Goal: Transaction & Acquisition: Purchase product/service

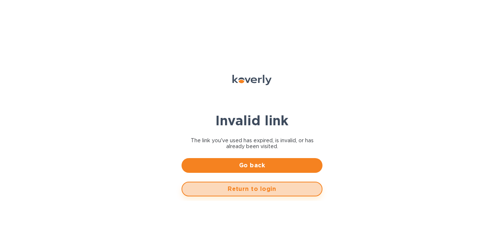
click at [247, 191] on span "Return to login" at bounding box center [252, 189] width 128 height 9
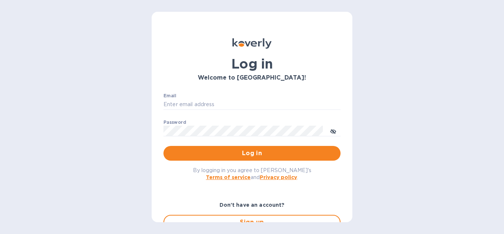
type input "[EMAIL_ADDRESS][DOMAIN_NAME]"
click at [257, 161] on div "By logging in you agree to [PERSON_NAME]'s Terms of service and Privacy policy ." at bounding box center [252, 174] width 189 height 26
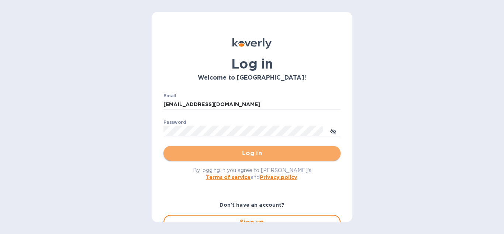
click at [258, 155] on span "Log in" at bounding box center [251, 153] width 165 height 9
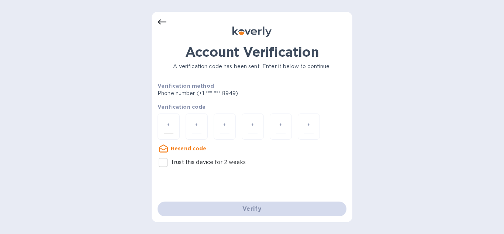
click at [165, 128] on input "number" at bounding box center [169, 127] width 10 height 14
type input "1"
type input "8"
type input "9"
type input "6"
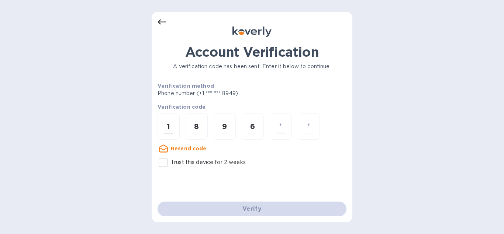
type input "2"
type input "9"
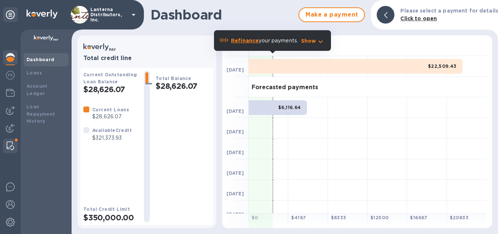
click at [13, 147] on img at bounding box center [10, 146] width 7 height 9
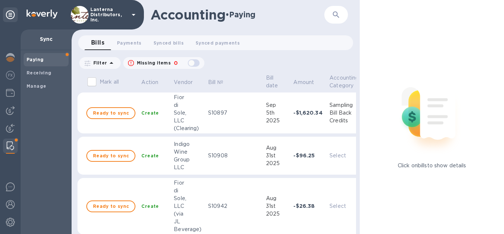
click at [104, 62] on p "Filter" at bounding box center [98, 63] width 17 height 6
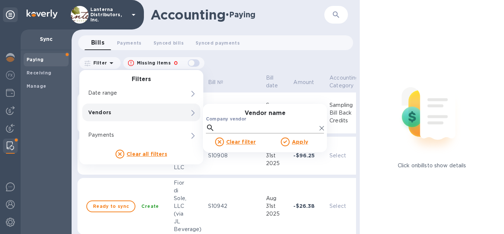
click at [243, 127] on input "Company vendor" at bounding box center [267, 128] width 99 height 11
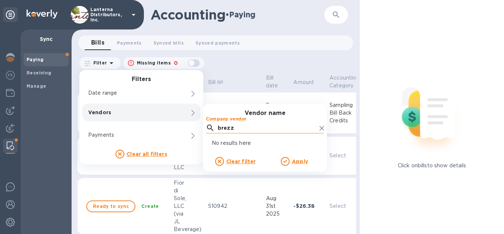
type input "brezz"
click at [323, 128] on icon at bounding box center [322, 128] width 4 height 4
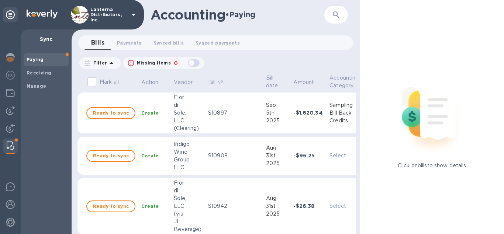
click at [72, 44] on div "Bills 0 Payments 0 Synced bills 0 Synced payments 0" at bounding box center [216, 44] width 288 height 18
click at [11, 126] on img at bounding box center [10, 128] width 9 height 9
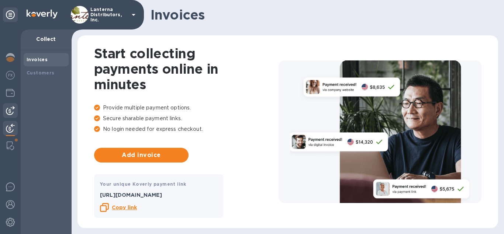
click at [7, 107] on img at bounding box center [10, 110] width 9 height 9
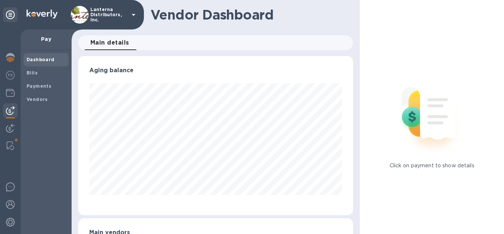
scroll to position [160, 275]
click at [35, 101] on b "Vendors" at bounding box center [37, 100] width 21 height 6
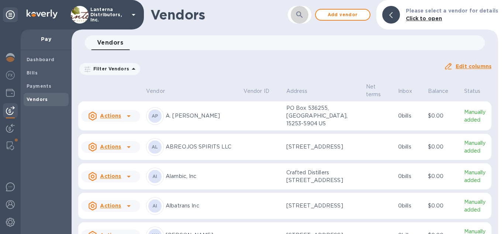
click at [304, 16] on icon "button" at bounding box center [299, 14] width 9 height 9
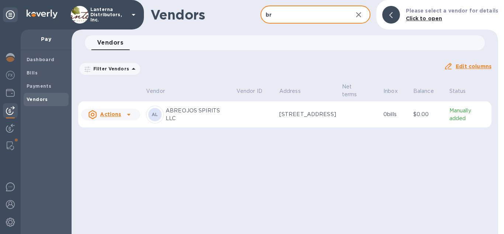
type input "b"
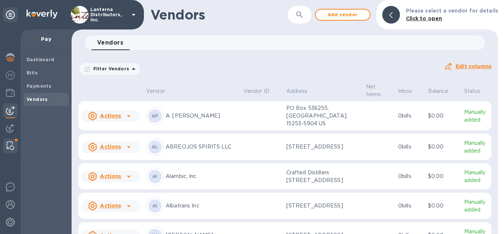
click at [16, 144] on div at bounding box center [10, 146] width 13 height 15
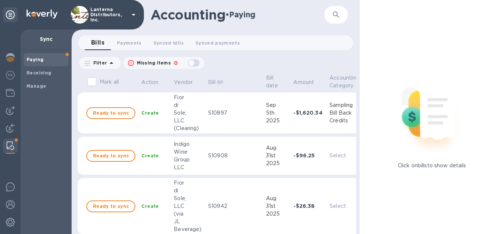
click at [107, 62] on icon at bounding box center [111, 63] width 9 height 9
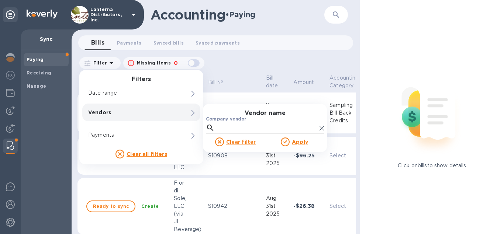
click at [227, 124] on input "Company vendor" at bounding box center [267, 128] width 99 height 11
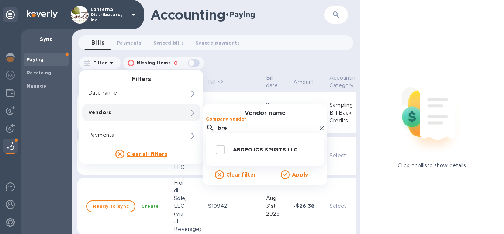
type input "bre"
click at [323, 130] on icon at bounding box center [322, 128] width 4 height 4
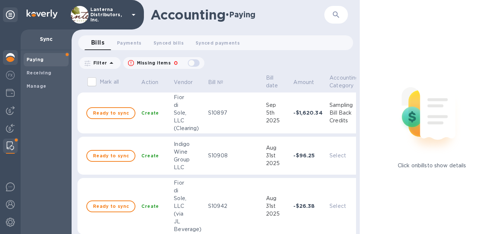
click at [7, 59] on img at bounding box center [10, 57] width 9 height 9
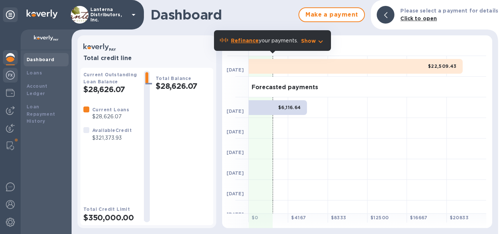
click at [13, 82] on div at bounding box center [10, 76] width 15 height 16
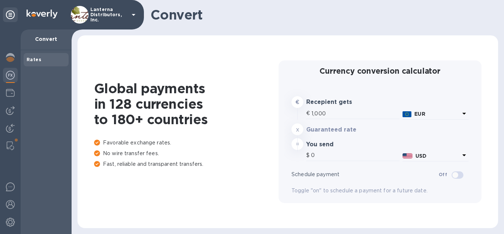
type input "1,185.3"
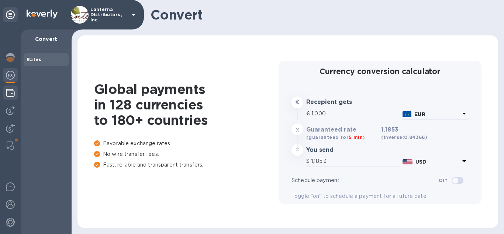
click at [7, 95] on img at bounding box center [10, 93] width 9 height 9
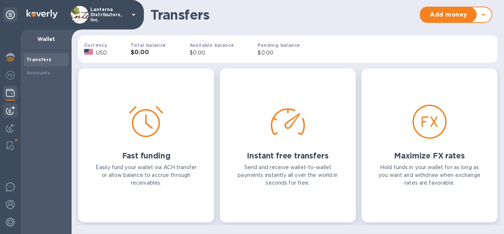
click at [12, 112] on img at bounding box center [10, 110] width 9 height 9
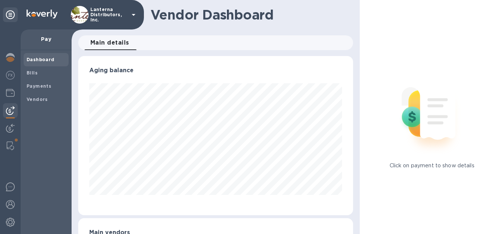
scroll to position [160, 275]
click at [38, 95] on div "Vendors" at bounding box center [46, 99] width 45 height 13
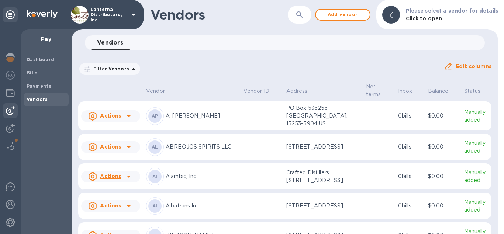
click at [121, 72] on p "Filter Vendors" at bounding box center [109, 69] width 39 height 6
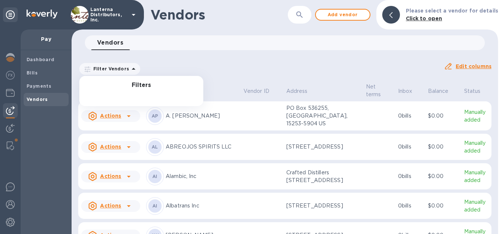
click at [113, 70] on p "Filter Vendors" at bounding box center [109, 69] width 39 height 6
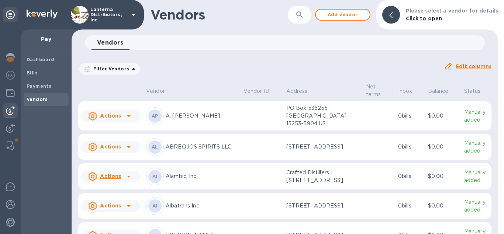
click at [317, 1] on div "Vendors ​ Add vendor Please select a vendor for details Click to open" at bounding box center [285, 15] width 427 height 30
click at [288, 17] on h1 "Vendors" at bounding box center [219, 15] width 137 height 16
click at [312, 12] on div "​" at bounding box center [300, 15] width 24 height 18
click at [301, 16] on icon "button" at bounding box center [299, 14] width 9 height 9
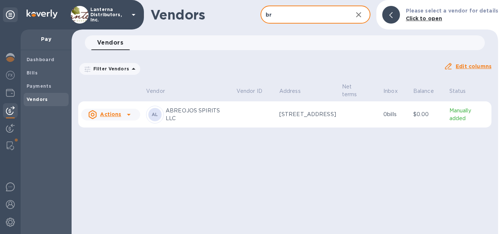
type input "b"
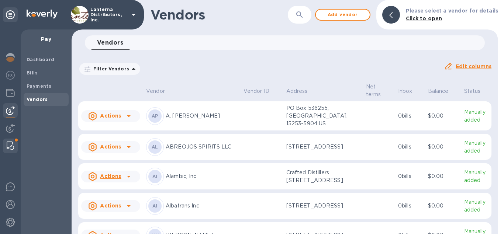
click at [15, 146] on div at bounding box center [10, 146] width 13 height 15
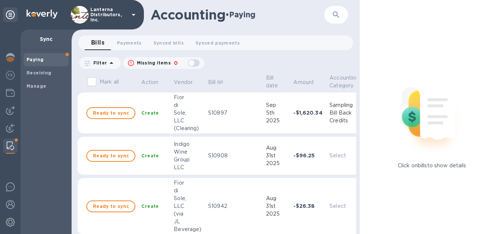
click at [106, 62] on p "Filter" at bounding box center [98, 63] width 17 height 6
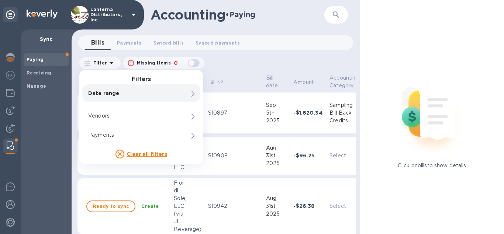
click at [228, 55] on div "Accounting • Paying ​ Bills 0 Payments 0 Synced bills 0 Synced payments 0 Filte…" at bounding box center [216, 117] width 288 height 234
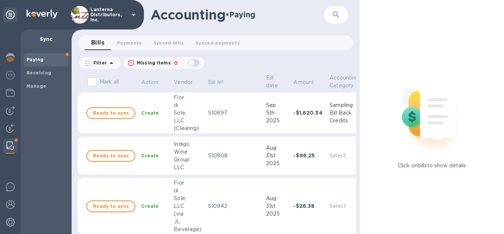
click at [189, 64] on div "button" at bounding box center [193, 63] width 15 height 10
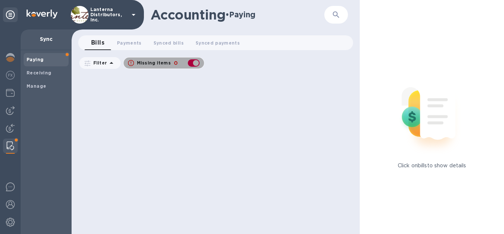
click at [189, 64] on div "button" at bounding box center [193, 63] width 15 height 10
checkbox input "false"
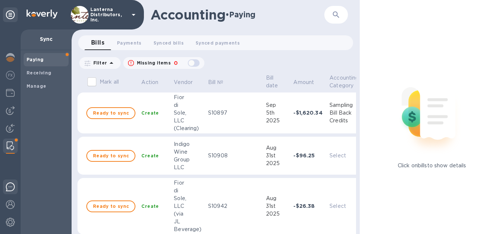
click at [7, 187] on img at bounding box center [10, 187] width 9 height 9
click at [172, 42] on span "Synced bills 0" at bounding box center [169, 43] width 30 height 8
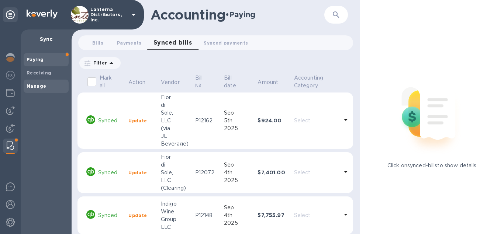
click at [38, 86] on b "Manage" at bounding box center [37, 86] width 20 height 6
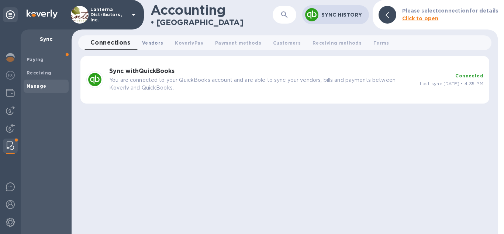
click at [146, 44] on span "Vendors 0" at bounding box center [152, 43] width 21 height 8
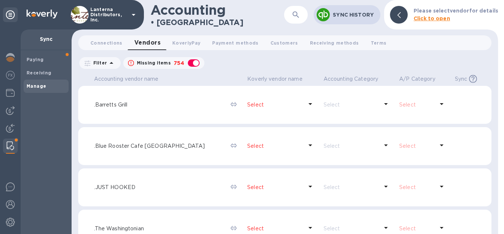
click at [102, 65] on p "Filter" at bounding box center [98, 63] width 17 height 6
click at [291, 14] on button "button" at bounding box center [296, 15] width 18 height 18
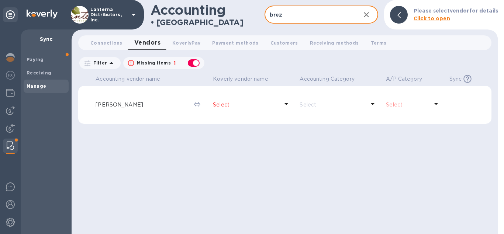
type input "brez"
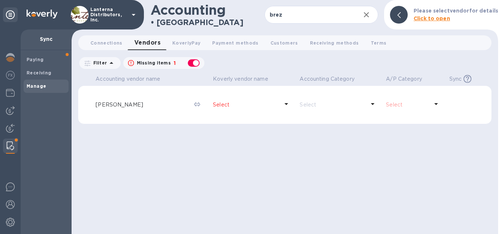
click at [234, 106] on p "Select" at bounding box center [246, 105] width 66 height 8
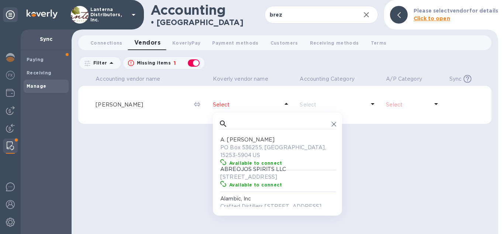
scroll to position [74, 117]
click at [236, 123] on input "text" at bounding box center [280, 124] width 98 height 11
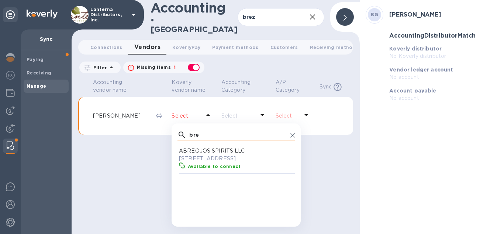
scroll to position [74, 117]
type input "bre"
click at [291, 133] on icon at bounding box center [293, 135] width 4 height 4
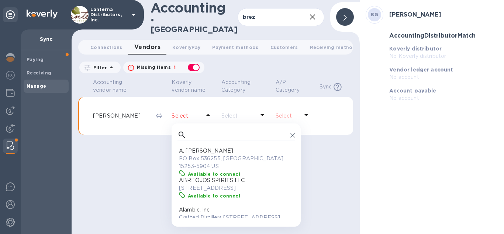
click at [292, 112] on p "Select" at bounding box center [287, 116] width 23 height 8
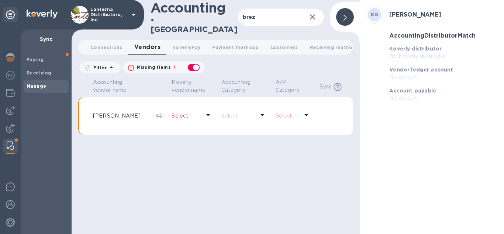
click at [249, 112] on p "Select" at bounding box center [239, 116] width 34 height 8
click at [263, 113] on icon at bounding box center [262, 115] width 9 height 9
click at [177, 112] on p "Select" at bounding box center [186, 116] width 29 height 8
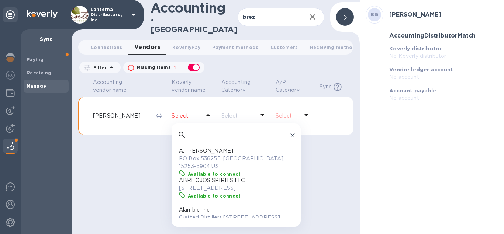
click at [177, 112] on p "Select" at bounding box center [186, 116] width 29 height 8
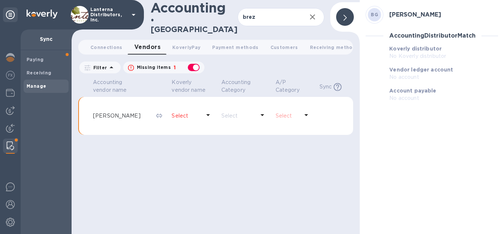
click at [162, 111] on td at bounding box center [161, 116] width 16 height 38
click at [157, 114] on icon at bounding box center [159, 116] width 6 height 4
click at [281, 112] on p "Select" at bounding box center [287, 116] width 23 height 8
click at [179, 113] on p "Select" at bounding box center [186, 116] width 29 height 8
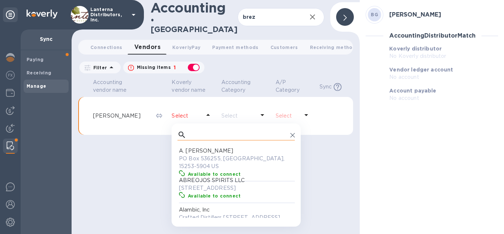
click at [189, 130] on input "text" at bounding box center [238, 135] width 98 height 11
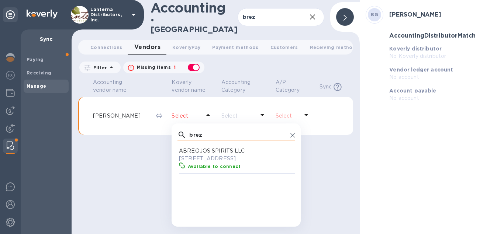
scroll to position [0, 0]
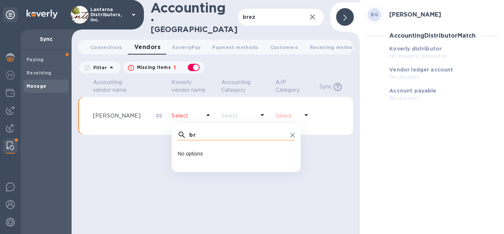
type input "b"
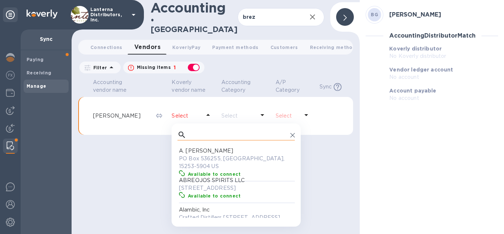
scroll to position [74, 117]
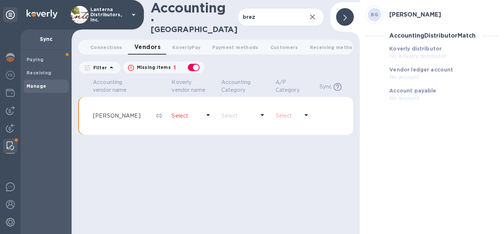
click at [154, 109] on td at bounding box center [161, 116] width 16 height 38
click at [333, 84] on span "Sync Koverly vendor name, Accounting Category, and A/P Category needs to be set…" at bounding box center [335, 87] width 31 height 8
click at [194, 112] on p "Select" at bounding box center [186, 116] width 29 height 8
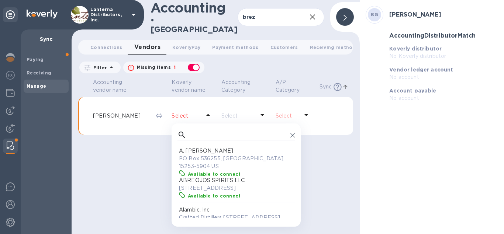
scroll to position [74, 117]
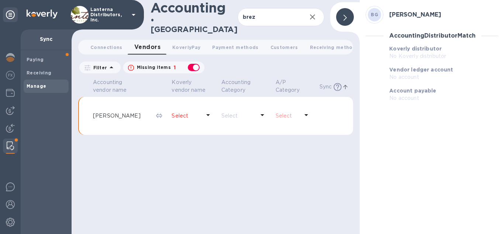
click at [194, 112] on p "Select" at bounding box center [186, 116] width 29 height 8
click at [200, 113] on div "Select" at bounding box center [186, 116] width 32 height 11
click at [294, 113] on p "Select" at bounding box center [287, 116] width 23 height 8
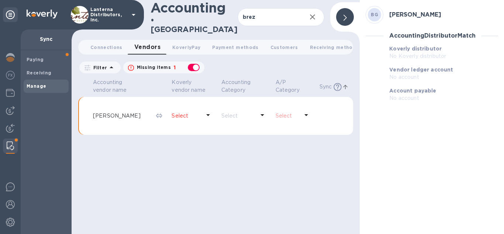
click at [294, 113] on p "Select" at bounding box center [287, 116] width 23 height 8
click at [99, 44] on span "Connections 0" at bounding box center [106, 48] width 32 height 8
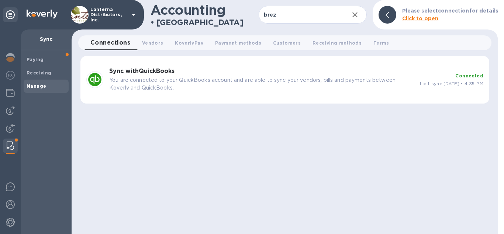
click at [148, 91] on p "You are connected to your QuickBooks account and are able to sync your vendors,…" at bounding box center [261, 84] width 305 height 16
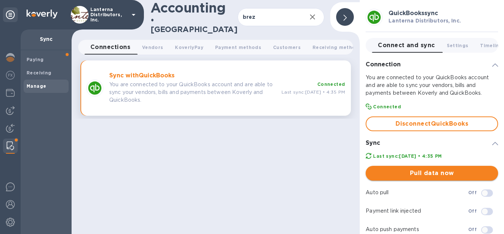
click at [436, 177] on span "Pull data now" at bounding box center [432, 173] width 121 height 9
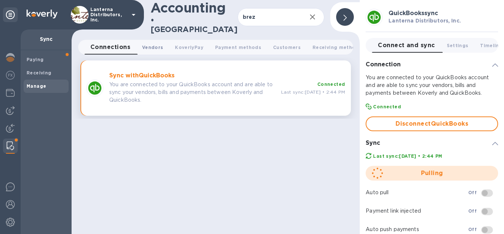
click at [160, 44] on span "Vendors 0" at bounding box center [152, 48] width 21 height 8
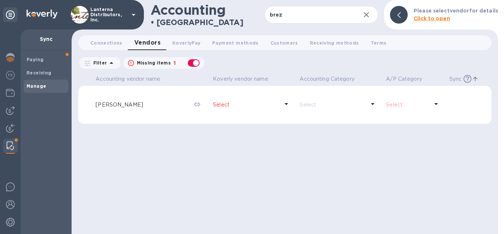
click at [226, 103] on p "Select" at bounding box center [246, 105] width 66 height 8
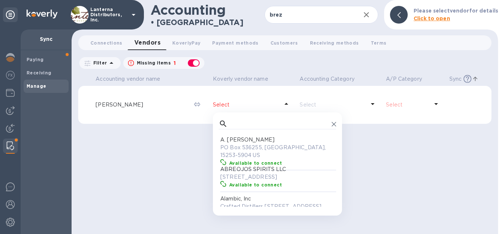
scroll to position [74, 117]
click at [251, 123] on input "text" at bounding box center [280, 124] width 98 height 11
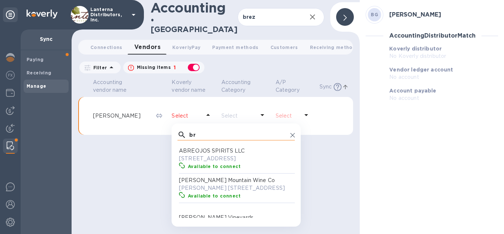
type input "bre"
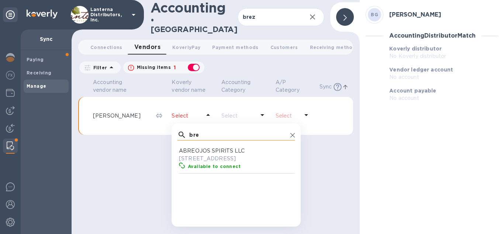
scroll to position [74, 117]
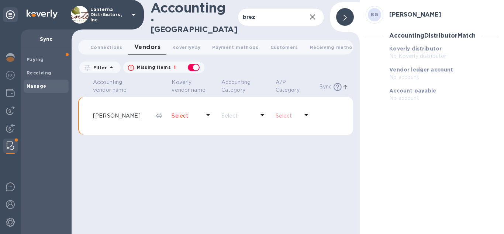
click at [146, 146] on div "Accounting vendor name Koverly vendor name Accounting Category A/P Category Syn…" at bounding box center [215, 156] width 275 height 157
click at [35, 62] on b "Paying" at bounding box center [35, 60] width 17 height 6
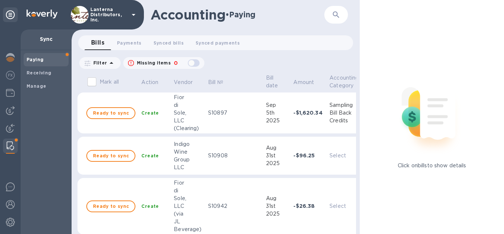
click at [97, 65] on p "Filter" at bounding box center [98, 63] width 17 height 6
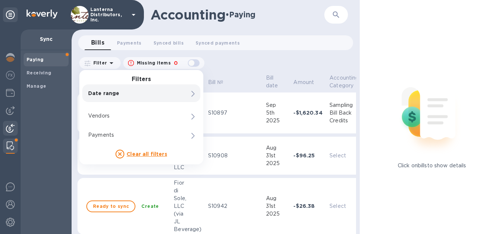
click at [16, 127] on div at bounding box center [10, 129] width 15 height 16
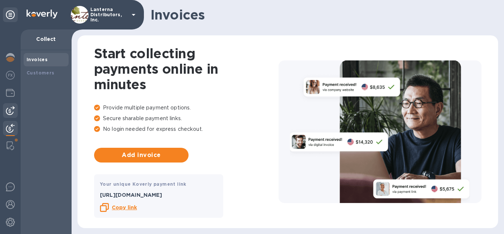
click at [5, 107] on div at bounding box center [10, 110] width 15 height 15
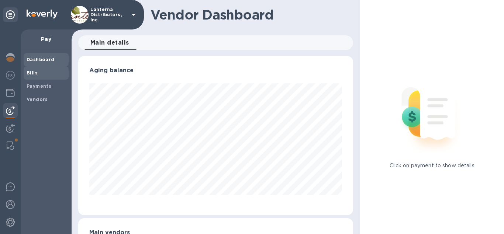
scroll to position [160, 275]
click at [34, 88] on b "Payments" at bounding box center [39, 86] width 25 height 6
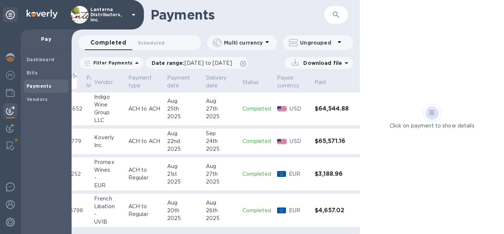
scroll to position [285, 35]
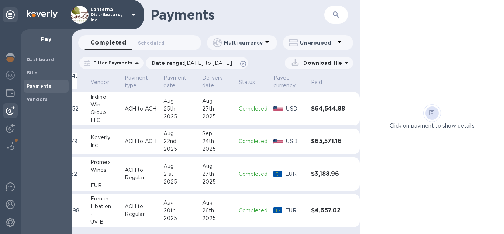
click at [336, 175] on h3 "$3,188.96" at bounding box center [328, 174] width 34 height 7
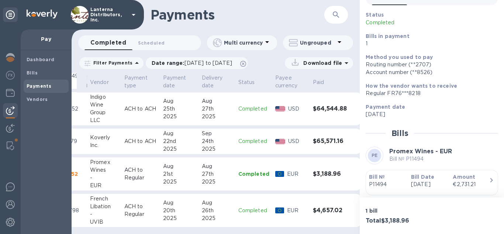
scroll to position [114, 0]
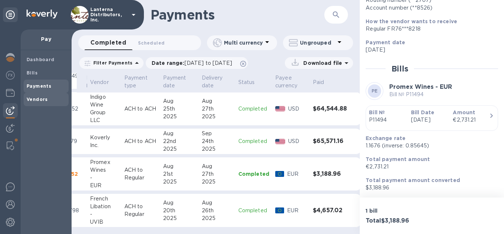
click at [33, 101] on b "Vendors" at bounding box center [37, 100] width 21 height 6
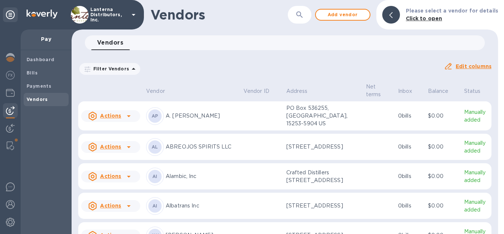
click at [302, 20] on button "button" at bounding box center [300, 15] width 18 height 18
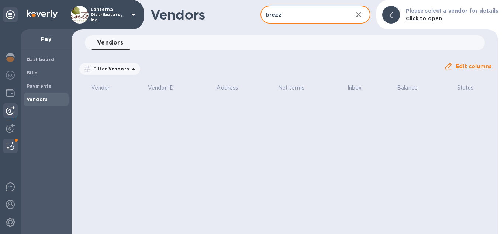
type input "brezz"
click at [14, 146] on div at bounding box center [10, 146] width 13 height 15
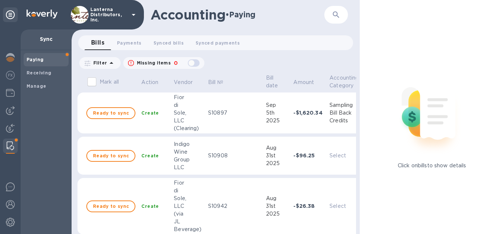
click at [107, 64] on icon at bounding box center [111, 63] width 9 height 9
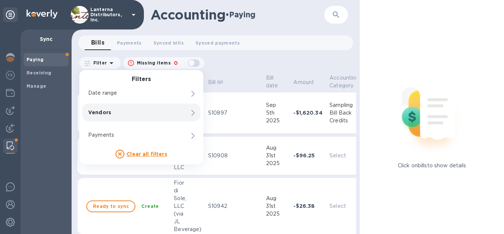
click at [109, 116] on div "Vendors" at bounding box center [129, 112] width 84 height 10
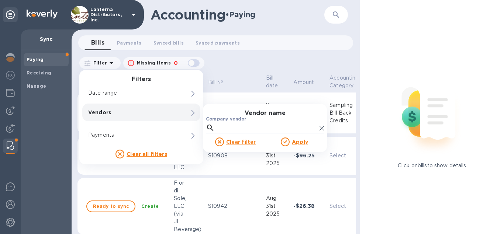
click at [223, 123] on div "Company vendor" at bounding box center [265, 125] width 118 height 17
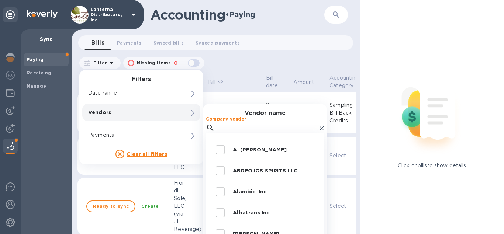
click at [225, 129] on input "Company vendor" at bounding box center [267, 128] width 99 height 11
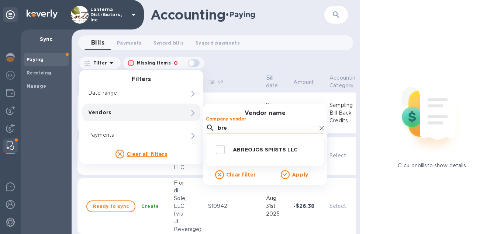
type input "bre"
click at [324, 129] on icon at bounding box center [322, 128] width 4 height 4
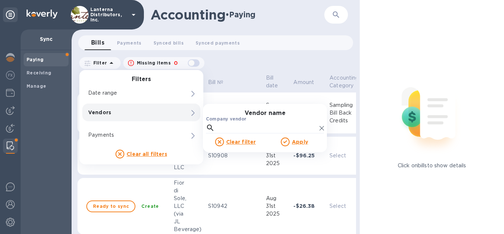
click at [219, 59] on div "Filter Filters Date range Vendors 0 Vendor name Company vendor Clear filter App…" at bounding box center [215, 63] width 275 height 14
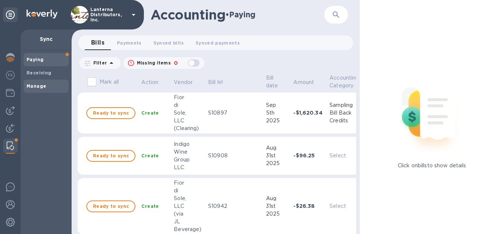
click at [40, 85] on b "Manage" at bounding box center [37, 86] width 20 height 6
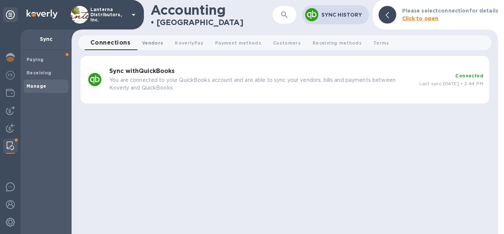
click at [160, 44] on span "Vendors 0" at bounding box center [152, 43] width 21 height 8
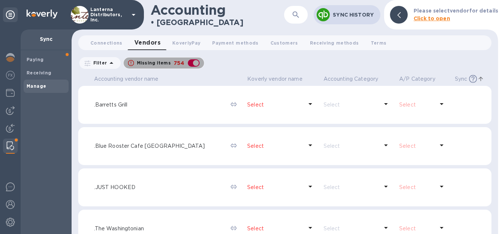
click at [159, 63] on p "Missing items" at bounding box center [154, 63] width 34 height 7
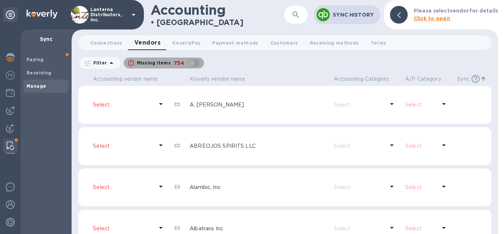
click at [192, 60] on div "button" at bounding box center [193, 63] width 15 height 10
checkbox input "true"
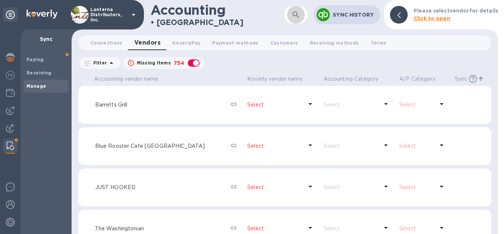
click at [291, 12] on button "button" at bounding box center [296, 15] width 18 height 18
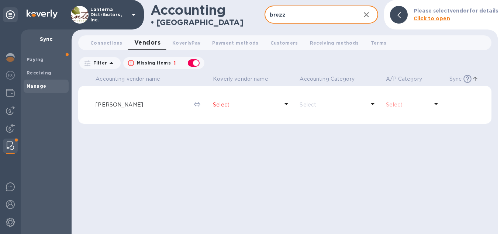
type input "brezz"
click at [228, 103] on p "Select" at bounding box center [246, 105] width 66 height 8
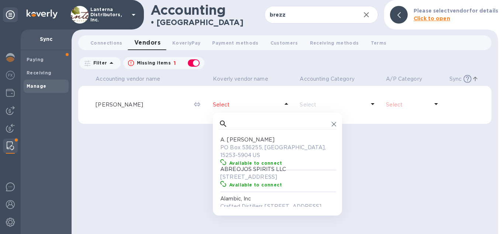
scroll to position [74, 117]
click at [240, 125] on input "text" at bounding box center [280, 124] width 98 height 11
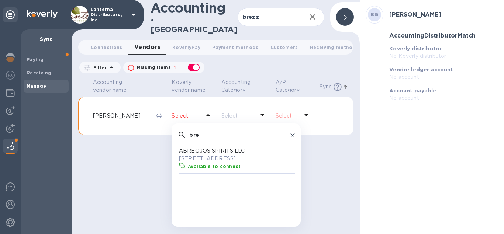
scroll to position [74, 117]
type input "bre"
click at [291, 133] on icon at bounding box center [293, 135] width 4 height 4
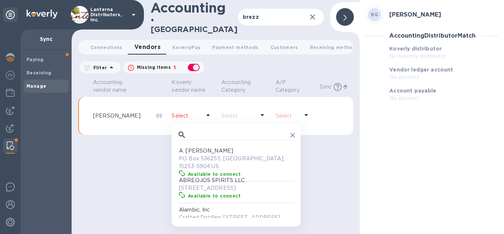
click at [313, 148] on div "Accounting vendor name Koverly vendor name Accounting Category A/P Category Syn…" at bounding box center [215, 156] width 275 height 157
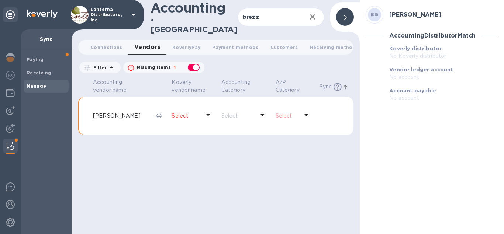
click at [135, 112] on p "Brezza Giacomo" at bounding box center [121, 116] width 57 height 8
click at [185, 113] on p "Select" at bounding box center [186, 116] width 29 height 8
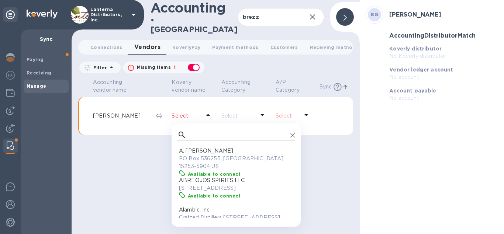
click at [253, 131] on input "text" at bounding box center [238, 135] width 98 height 11
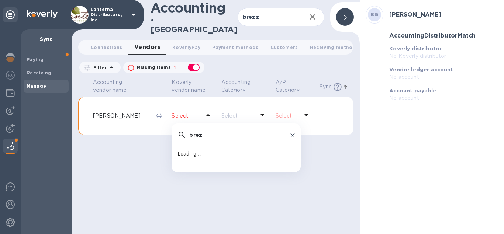
type input "brezz"
click at [109, 45] on span "Connections 0" at bounding box center [106, 48] width 32 height 8
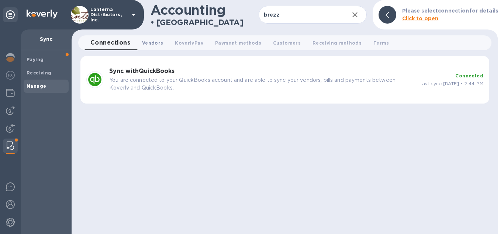
click at [158, 41] on span "Vendors 0" at bounding box center [152, 43] width 21 height 8
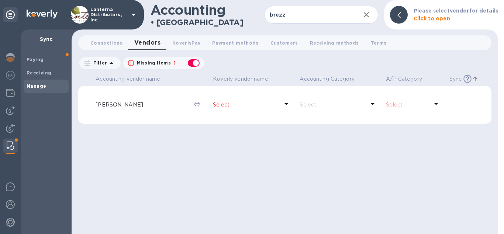
click at [154, 102] on p "Brezza Giacomo" at bounding box center [142, 105] width 92 height 8
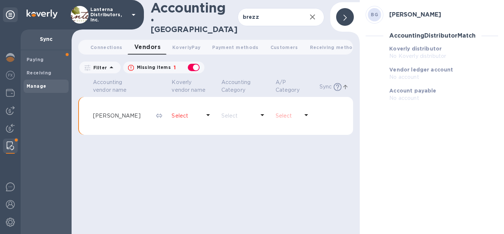
click at [341, 16] on div at bounding box center [345, 17] width 18 height 18
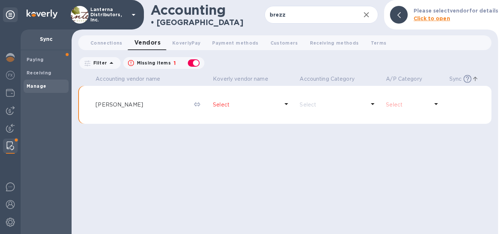
click at [398, 20] on div at bounding box center [399, 15] width 18 height 18
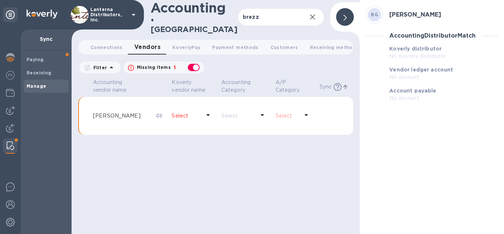
click at [341, 14] on div at bounding box center [345, 17] width 18 height 18
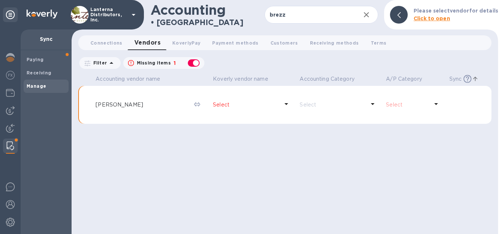
click at [194, 64] on div "button" at bounding box center [193, 63] width 15 height 10
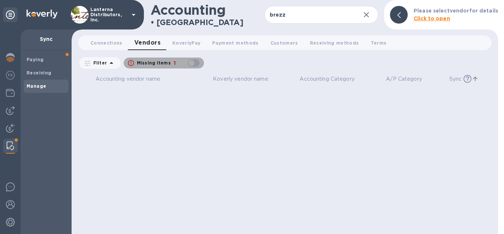
click at [190, 64] on div "button" at bounding box center [193, 63] width 15 height 10
checkbox input "true"
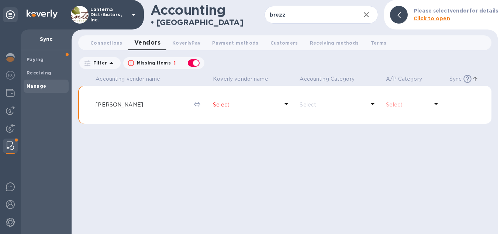
click at [98, 62] on p "Filter" at bounding box center [98, 63] width 17 height 6
click at [363, 10] on button "button" at bounding box center [367, 15] width 18 height 18
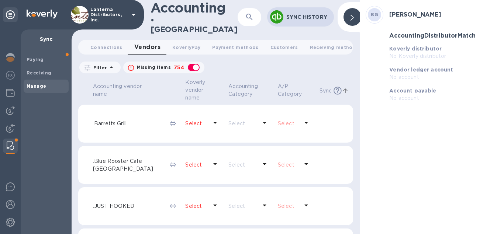
click at [103, 65] on p "Filter" at bounding box center [98, 68] width 17 height 6
click at [198, 65] on div "button" at bounding box center [193, 67] width 15 height 10
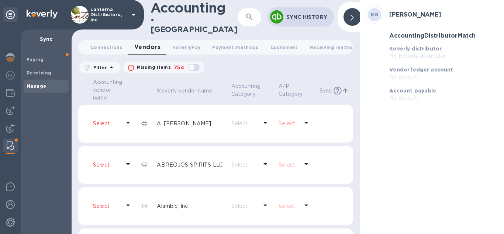
click at [95, 65] on p "Filter" at bounding box center [98, 68] width 17 height 6
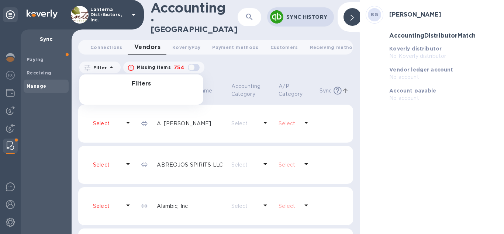
click at [202, 62] on button "Missing items 754" at bounding box center [163, 68] width 81 height 12
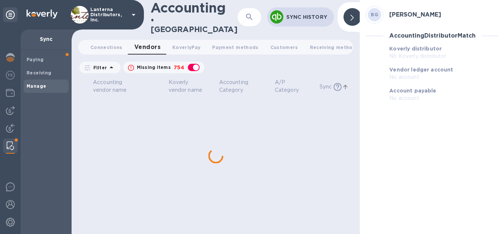
checkbox input "true"
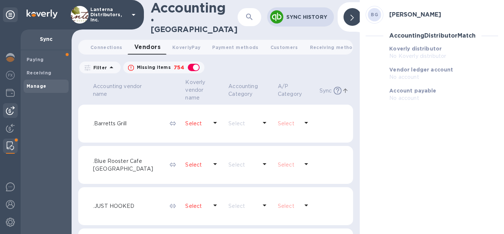
click at [11, 112] on img at bounding box center [10, 110] width 9 height 9
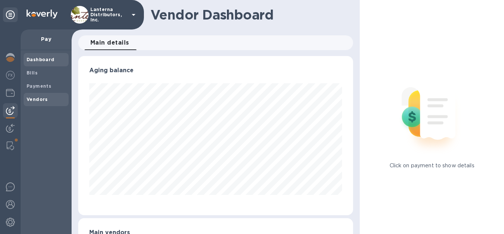
scroll to position [160, 275]
click at [41, 99] on b "Vendors" at bounding box center [37, 100] width 21 height 6
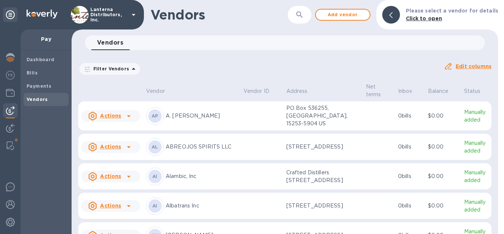
click at [297, 21] on div "​" at bounding box center [300, 15] width 24 height 18
click at [302, 20] on button "button" at bounding box center [300, 15] width 18 height 18
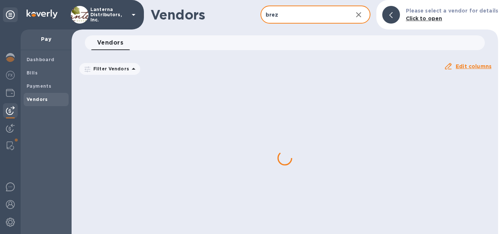
type input "brezz"
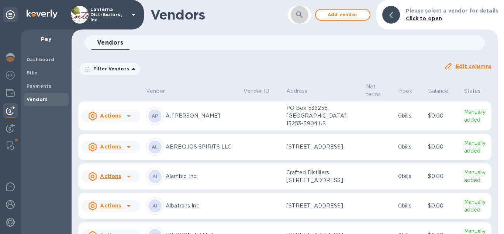
click at [304, 13] on icon "button" at bounding box center [299, 14] width 9 height 9
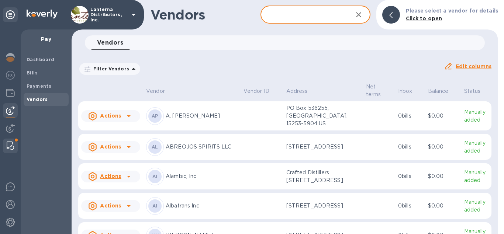
click at [6, 144] on div at bounding box center [10, 146] width 13 height 15
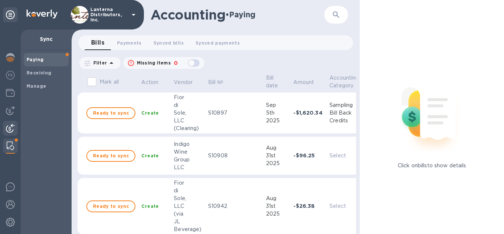
click at [7, 132] on img at bounding box center [10, 128] width 9 height 9
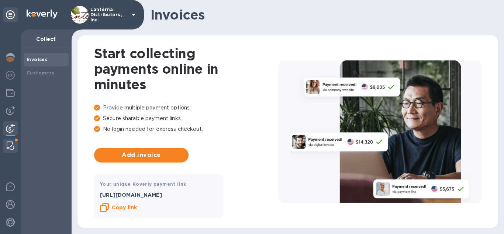
click at [7, 144] on img at bounding box center [10, 146] width 7 height 9
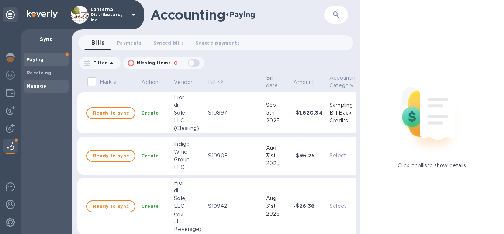
click at [43, 87] on b "Manage" at bounding box center [37, 86] width 20 height 6
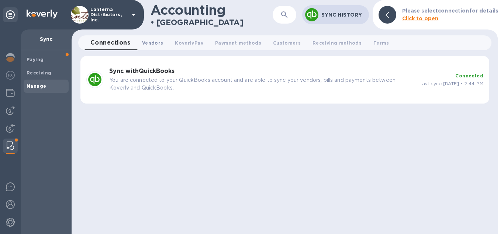
click at [150, 44] on span "Vendors 0" at bounding box center [152, 43] width 21 height 8
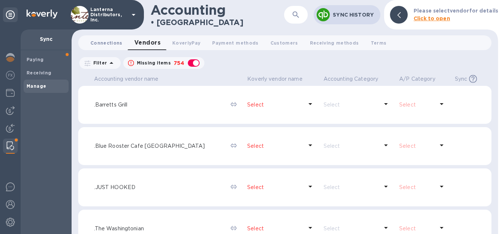
click at [99, 43] on span "Connections 0" at bounding box center [106, 43] width 32 height 8
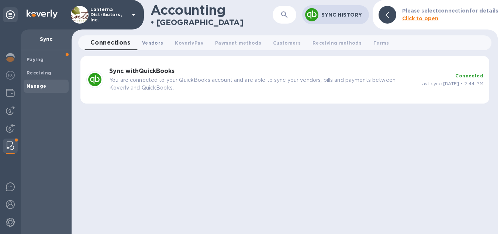
click at [142, 41] on button "Vendors 0" at bounding box center [152, 42] width 33 height 15
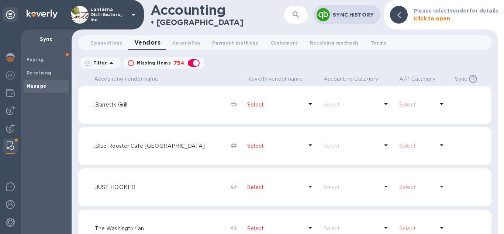
click at [150, 61] on p "Missing items" at bounding box center [154, 63] width 34 height 7
checkbox input "false"
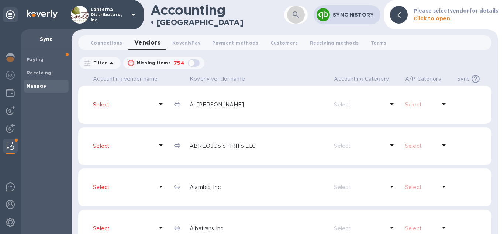
click at [304, 21] on button "button" at bounding box center [296, 15] width 18 height 18
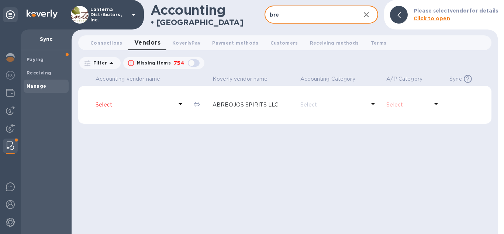
type input "bre"
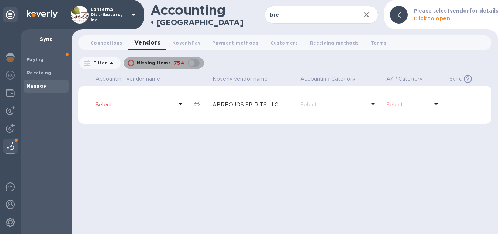
click at [189, 64] on div "button" at bounding box center [193, 63] width 15 height 10
checkbox input "true"
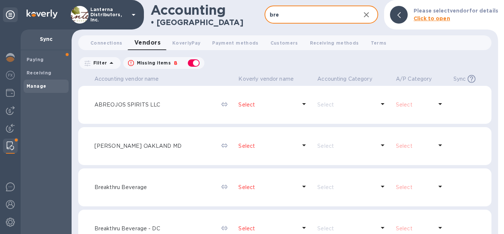
click at [285, 17] on input "bre" at bounding box center [310, 15] width 90 height 18
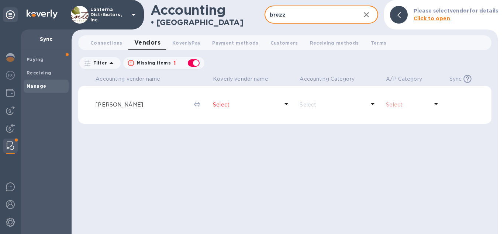
type input "brezz"
click at [223, 103] on p "Select" at bounding box center [246, 105] width 66 height 8
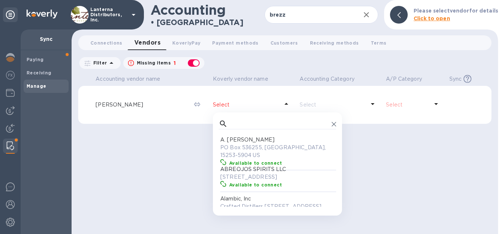
scroll to position [74, 117]
click at [234, 121] on input "text" at bounding box center [280, 124] width 98 height 11
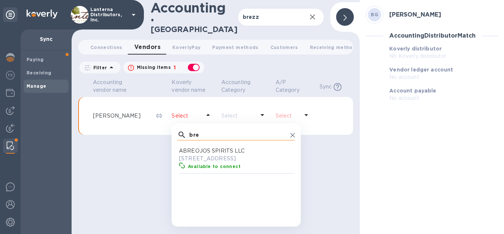
scroll to position [74, 117]
type input "bre"
click at [291, 133] on icon at bounding box center [293, 135] width 4 height 4
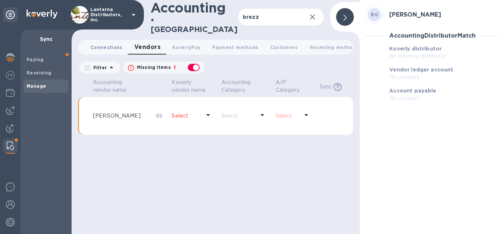
click at [97, 46] on span "Connections 0" at bounding box center [106, 48] width 32 height 8
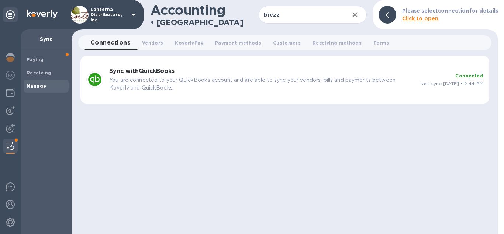
click at [445, 80] on div "Connected Last sync: Sep 18, 2025 • 2:44 PM" at bounding box center [452, 80] width 64 height 16
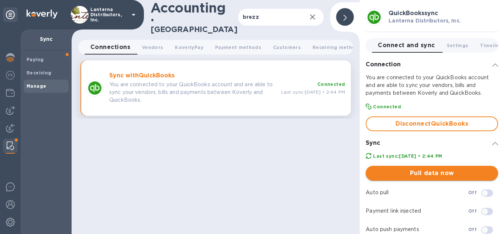
click at [424, 170] on span "Pull data now" at bounding box center [432, 173] width 121 height 9
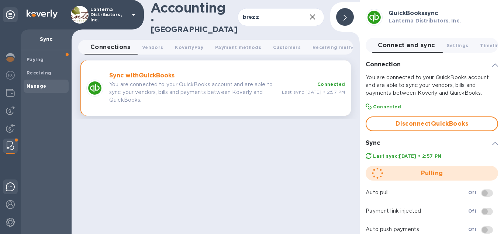
click at [10, 188] on img at bounding box center [10, 187] width 9 height 9
click at [319, 178] on div "Accounting • Manage brezz ​ Sync History Connections 0 Vendors 0 KoverlyPay 0 P…" at bounding box center [216, 117] width 288 height 234
click at [285, 165] on div "Accounting • Manage brezz ​ Sync History Connections 0 Vendors 0 KoverlyPay 0 P…" at bounding box center [216, 117] width 288 height 234
click at [349, 16] on div at bounding box center [345, 17] width 18 height 18
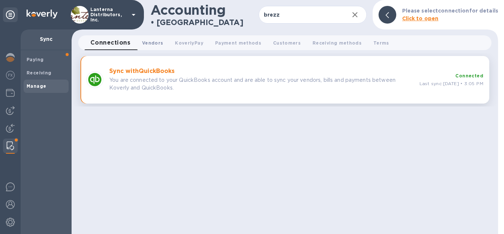
click at [158, 43] on span "Vendors 0" at bounding box center [152, 43] width 21 height 8
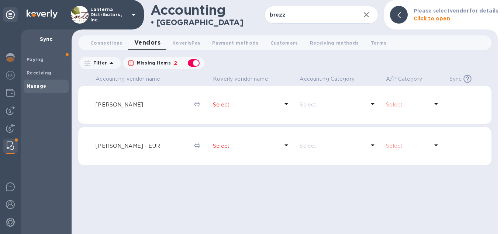
click at [220, 147] on p "Select" at bounding box center [246, 147] width 66 height 8
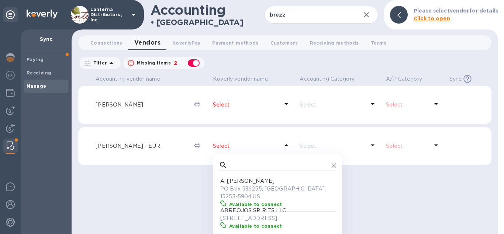
scroll to position [74, 117]
click at [240, 165] on input "text" at bounding box center [280, 165] width 98 height 11
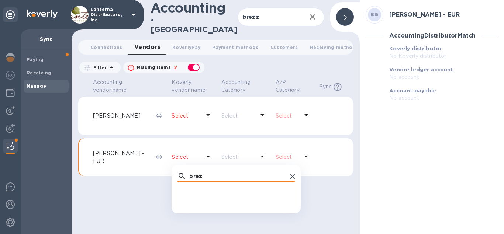
scroll to position [0, 0]
type input "brez"
click at [292, 171] on div "brez ​ No options" at bounding box center [236, 185] width 129 height 28
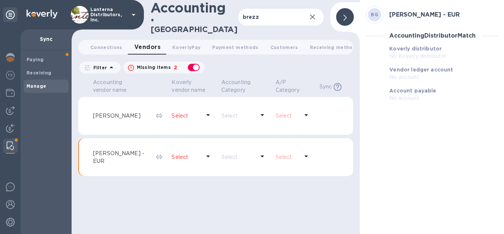
click at [123, 188] on div "Accounting vendor name Koverly vendor name Accounting Category A/P Category Syn…" at bounding box center [215, 156] width 275 height 157
click at [180, 154] on p "Select" at bounding box center [186, 158] width 29 height 8
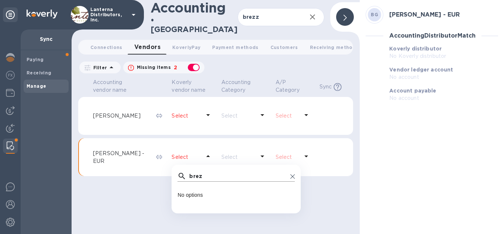
click at [291, 175] on icon at bounding box center [293, 177] width 4 height 4
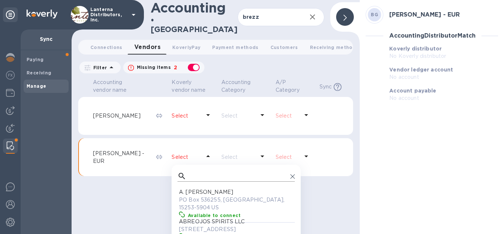
scroll to position [74, 117]
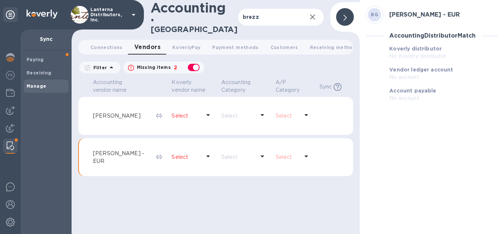
click at [251, 154] on p "Select" at bounding box center [239, 158] width 34 height 8
click at [179, 154] on p "Select" at bounding box center [186, 158] width 29 height 8
click at [147, 192] on div "Accounting vendor name Koverly vendor name Accounting Category A/P Category Syn…" at bounding box center [215, 156] width 275 height 157
click at [7, 127] on img at bounding box center [10, 128] width 9 height 9
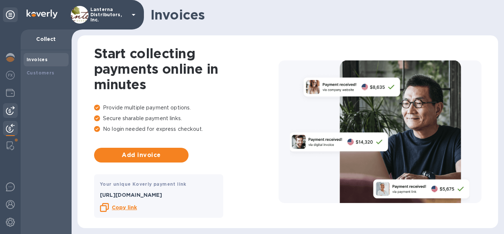
click at [15, 110] on div at bounding box center [10, 110] width 15 height 15
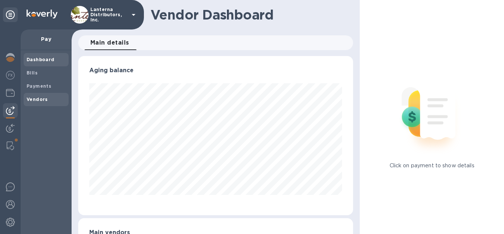
scroll to position [160, 275]
click at [37, 100] on b "Vendors" at bounding box center [37, 100] width 21 height 6
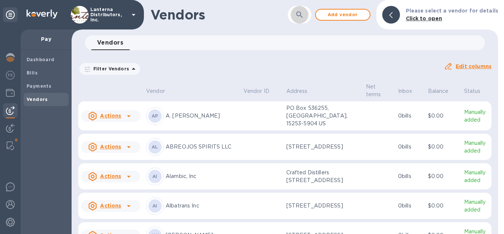
click at [303, 16] on icon "button" at bounding box center [300, 14] width 6 height 6
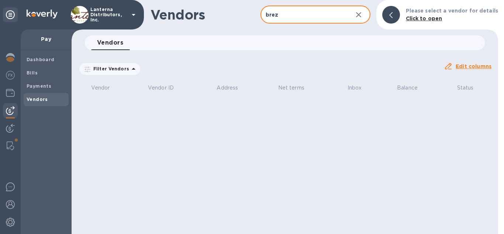
type input "brez"
click at [362, 16] on icon "button" at bounding box center [358, 14] width 5 height 5
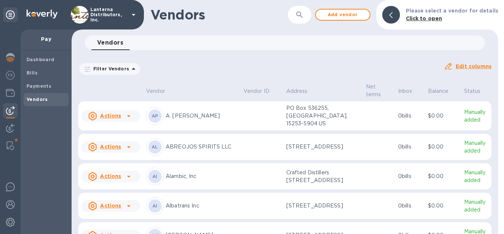
click at [124, 72] on p "Filter Vendors" at bounding box center [109, 69] width 39 height 6
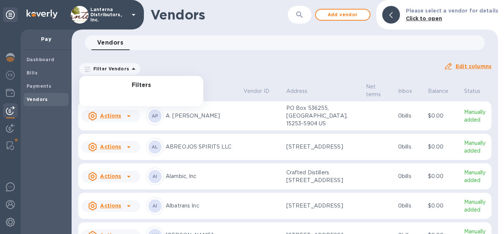
click at [181, 60] on div "Filter Vendors Auto pay: All" at bounding box center [258, 69] width 366 height 20
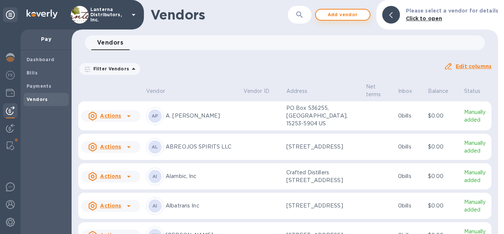
click at [353, 18] on span "Add vendor" at bounding box center [343, 14] width 42 height 9
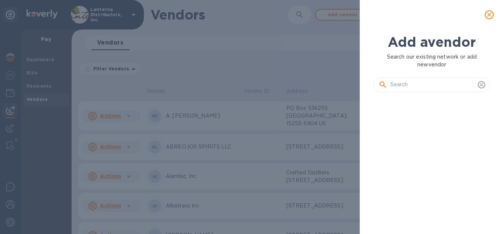
scroll to position [116, 122]
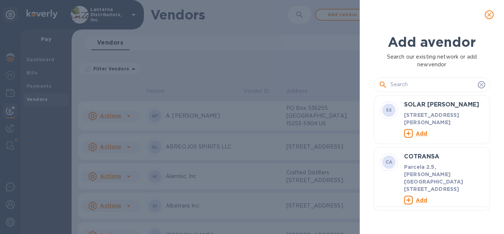
click at [417, 89] on input "text" at bounding box center [433, 84] width 85 height 11
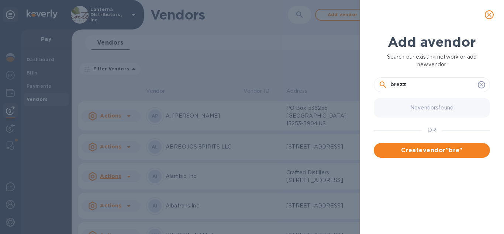
type input "brezza"
drag, startPoint x: 418, startPoint y: 88, endPoint x: 354, endPoint y: 88, distance: 63.9
click at [391, 88] on input "brezza" at bounding box center [433, 84] width 85 height 11
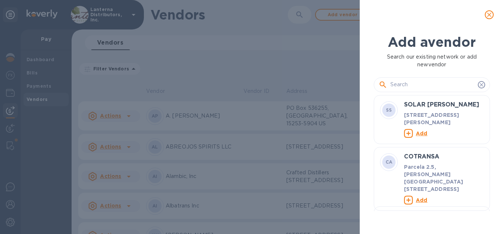
paste input "Brezza Giacomo - EUR"
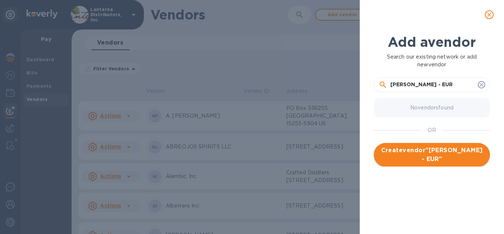
type input "Brezza Giacomo - EUR"
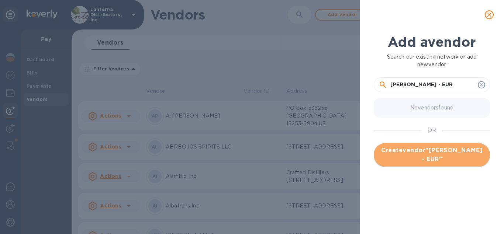
click at [409, 157] on span "Create vendor " Brezza Giacomo - EUR "" at bounding box center [432, 155] width 105 height 18
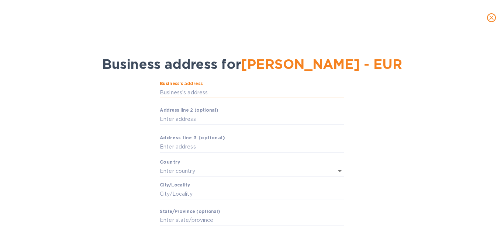
click at [176, 90] on input "Business’s аddress" at bounding box center [252, 92] width 185 height 11
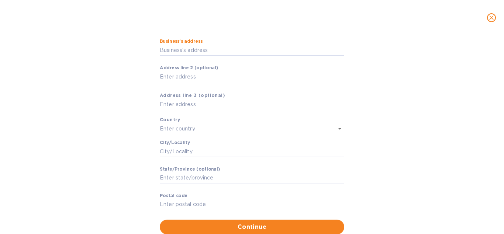
scroll to position [42, 0]
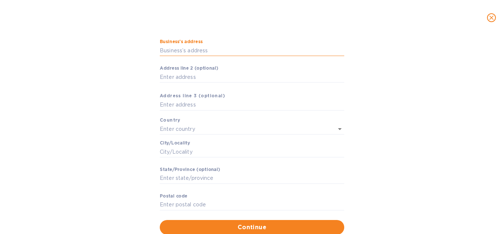
click at [177, 47] on input "Business’s аddress" at bounding box center [252, 50] width 185 height 11
paste input "Brezza Giacomo e Figli dal 1885"
type input "Brezza Giacomo e Figli dal 1885"
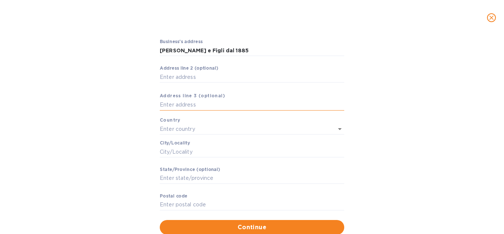
click at [215, 108] on input "text" at bounding box center [252, 105] width 185 height 11
click at [179, 132] on input "text" at bounding box center [242, 129] width 164 height 11
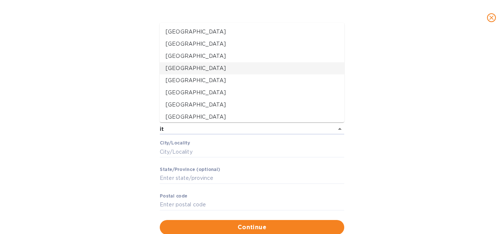
click at [176, 69] on p "Italy" at bounding box center [252, 69] width 173 height 8
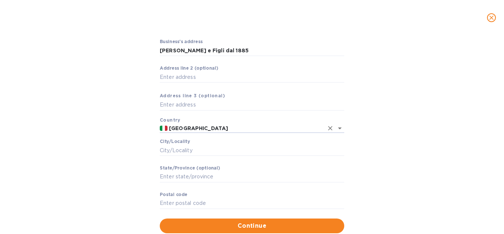
type input "Italy"
click at [179, 148] on input "Сity/Locаlity" at bounding box center [252, 150] width 185 height 11
paste input "Società Semplice Agricola"
type input "Società Semplice Agricola"
click at [194, 199] on input "Pоstal cоde" at bounding box center [252, 203] width 185 height 11
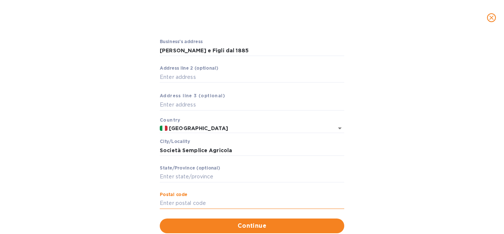
paste input "12060"
type input "12060"
click at [244, 222] on button "Continue" at bounding box center [252, 226] width 185 height 15
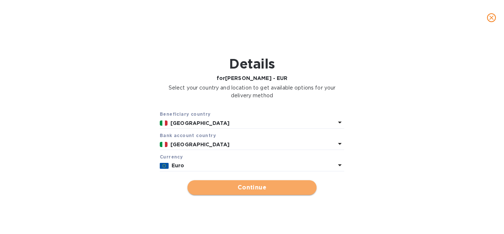
click at [247, 190] on span "Continue" at bounding box center [251, 188] width 117 height 9
type input "Brezza Giacomo - EUR"
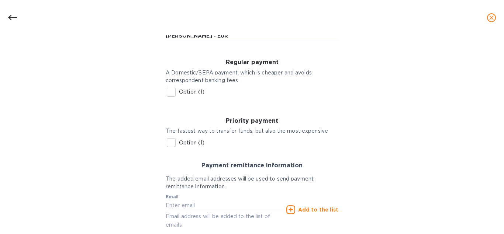
scroll to position [142, 0]
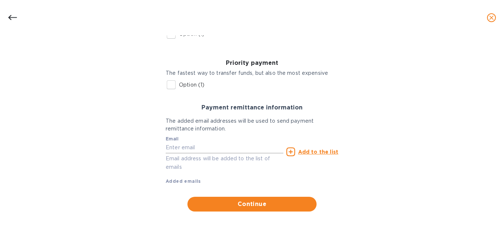
click at [188, 151] on input "text" at bounding box center [225, 148] width 118 height 11
paste input "brezza@brezza.it"
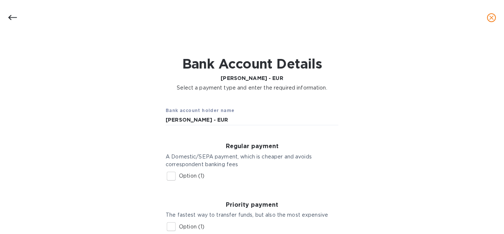
scroll to position [84, 0]
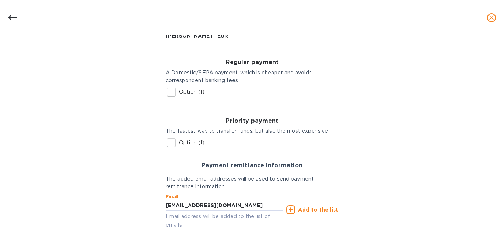
type input "brezza@brezza.it"
click at [169, 91] on input "Option (1)" at bounding box center [172, 93] width 16 height 16
checkbox input "true"
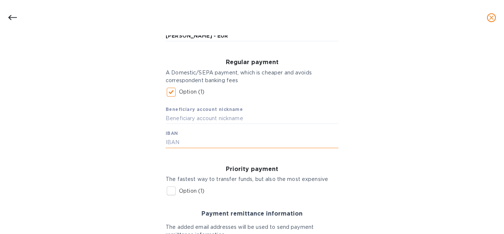
click at [195, 146] on input "text" at bounding box center [252, 142] width 173 height 11
paste input "IT37 K085 3045 9800 0000 0000 027"
type input "IT37 K085 3045 9800 0000 0000 027"
click at [176, 123] on input "text" at bounding box center [252, 118] width 173 height 11
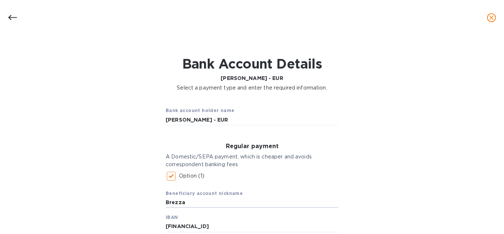
scroll to position [191, 0]
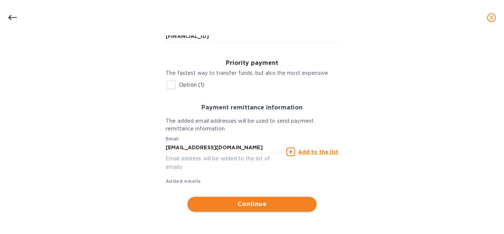
type input "Brezza"
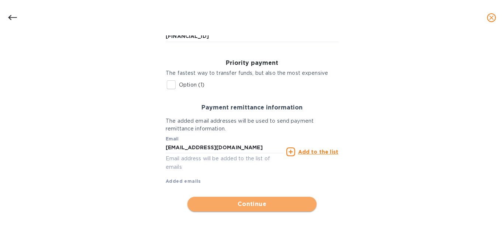
click at [258, 198] on button "Continue" at bounding box center [252, 204] width 129 height 15
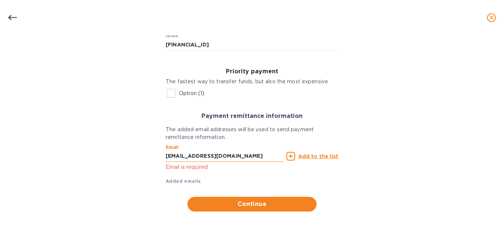
click at [220, 158] on input "brezza@brezza.it" at bounding box center [225, 156] width 118 height 11
click at [217, 157] on input "brezza@brezza.it" at bounding box center [225, 156] width 118 height 11
type input "brezza@brezza.it"
click at [229, 203] on span "Continue" at bounding box center [251, 204] width 117 height 9
click at [328, 154] on u "Add to the list" at bounding box center [318, 157] width 40 height 6
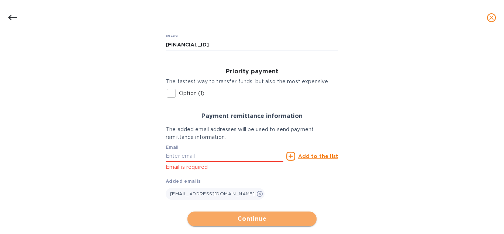
click at [247, 220] on span "Continue" at bounding box center [251, 219] width 117 height 9
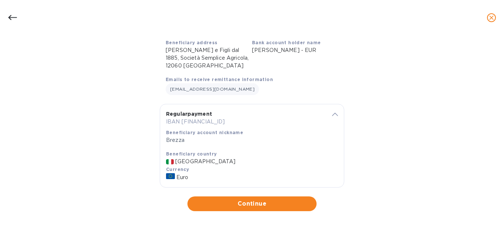
scroll to position [73, 0]
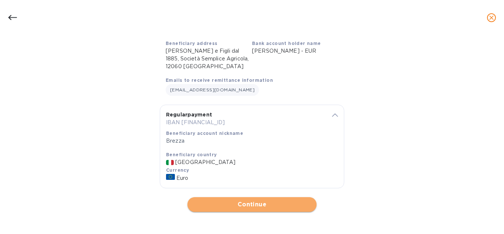
click at [275, 206] on span "Continue" at bounding box center [251, 205] width 117 height 9
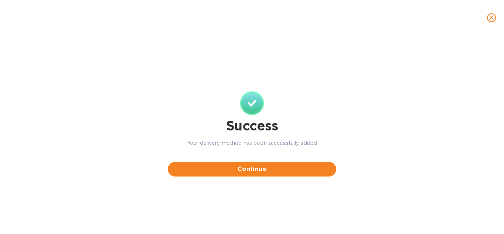
scroll to position [0, 0]
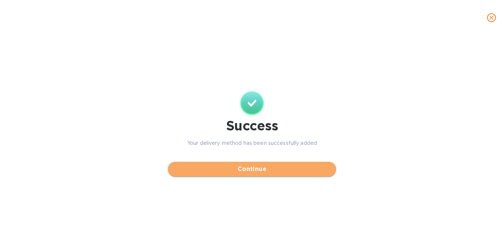
click at [264, 169] on span "Continue" at bounding box center [252, 169] width 157 height 9
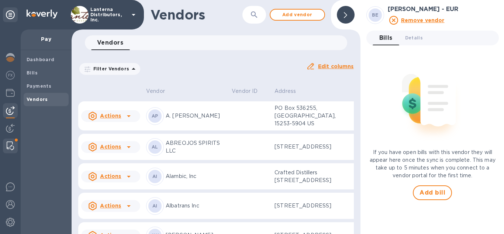
click at [13, 149] on img at bounding box center [10, 146] width 7 height 9
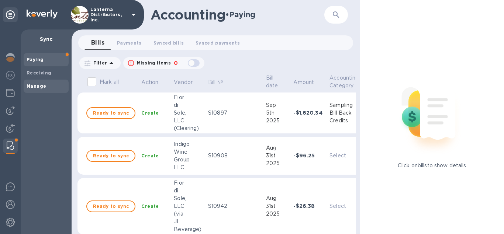
click at [40, 83] on span "Manage" at bounding box center [37, 86] width 20 height 7
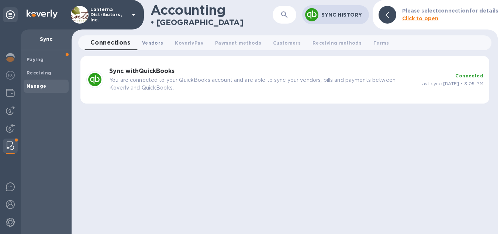
click at [154, 41] on span "Vendors 0" at bounding box center [152, 43] width 21 height 8
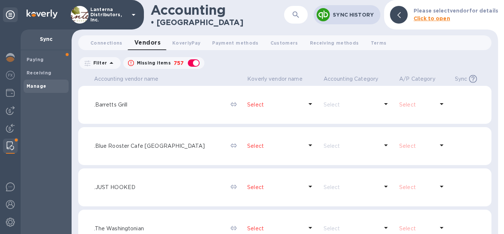
click at [300, 15] on icon "button" at bounding box center [296, 14] width 9 height 9
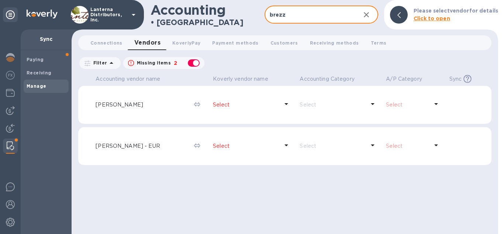
type input "brezz"
click at [239, 145] on p "Select" at bounding box center [246, 147] width 66 height 8
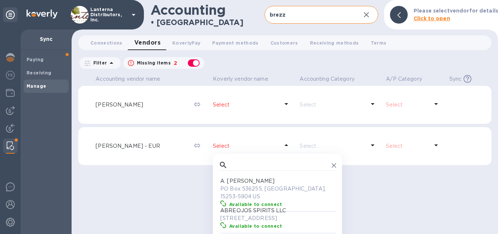
scroll to position [74, 117]
click at [239, 164] on input "text" at bounding box center [280, 165] width 98 height 11
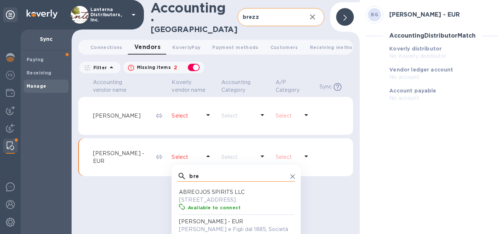
scroll to position [74, 117]
type input "bre"
click at [230, 226] on p "Brezza Giacomo e Figli dal 1885, Società Semplice Agricola, 12060 IT" at bounding box center [237, 234] width 117 height 16
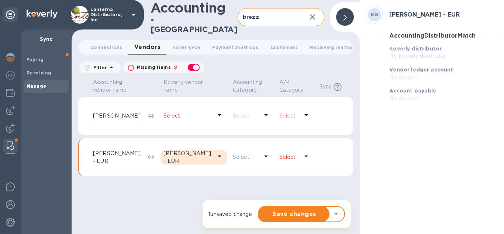
click at [296, 154] on p "Select" at bounding box center [290, 158] width 20 height 8
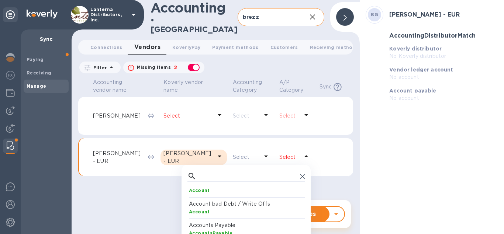
scroll to position [0, 0]
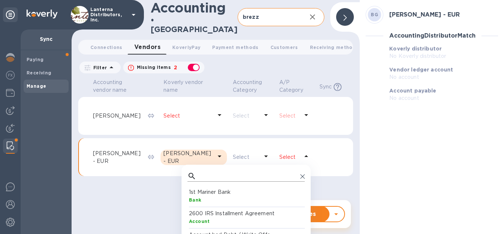
click at [206, 171] on input "text" at bounding box center [248, 176] width 98 height 11
type input "eur"
click at [241, 196] on div "AccountsPayable" at bounding box center [247, 200] width 117 height 8
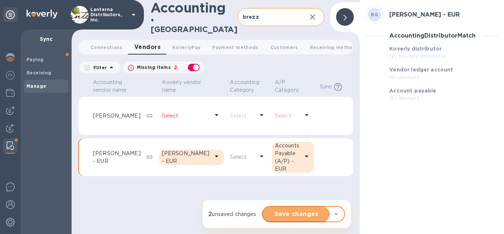
click at [292, 215] on span "Save changes" at bounding box center [296, 214] width 55 height 9
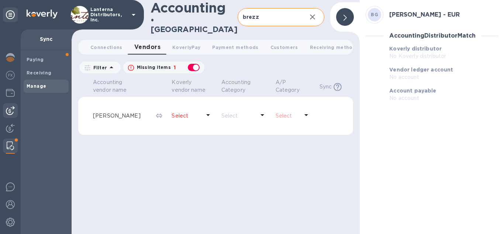
click at [11, 116] on div at bounding box center [10, 110] width 15 height 15
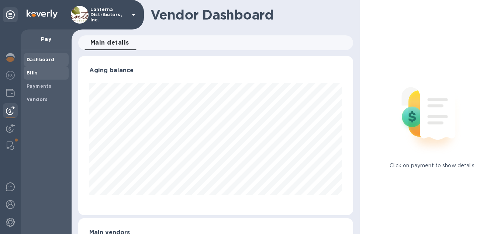
scroll to position [160, 275]
click at [37, 73] on span "Bills" at bounding box center [46, 72] width 39 height 7
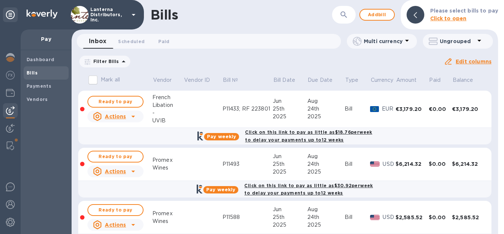
click at [344, 15] on icon "button" at bounding box center [344, 14] width 9 height 9
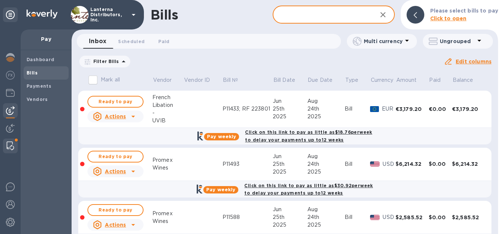
click at [6, 147] on div at bounding box center [10, 146] width 13 height 15
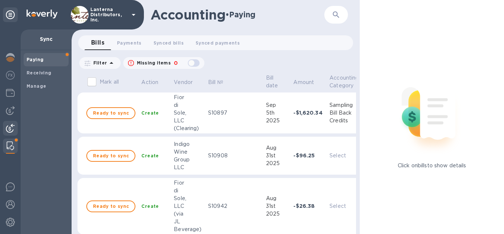
click at [11, 126] on img at bounding box center [10, 128] width 9 height 9
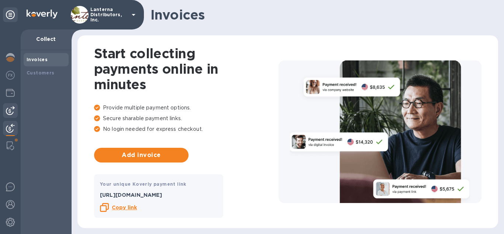
click at [9, 116] on div at bounding box center [10, 110] width 15 height 15
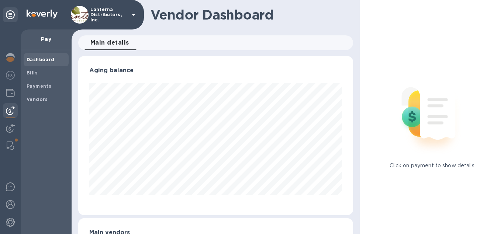
scroll to position [160, 275]
click at [7, 145] on img at bounding box center [10, 146] width 7 height 9
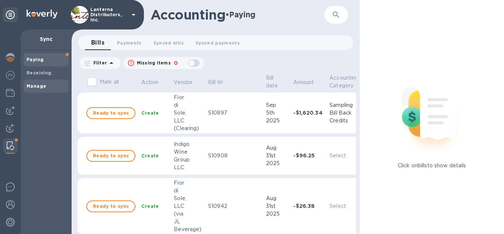
click at [35, 92] on div "Manage" at bounding box center [46, 86] width 45 height 13
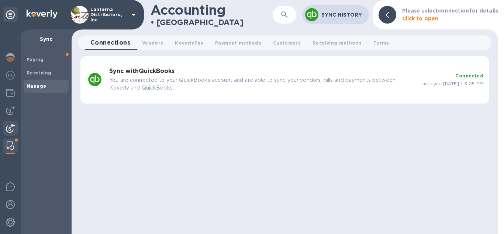
click at [9, 132] on img at bounding box center [10, 128] width 9 height 9
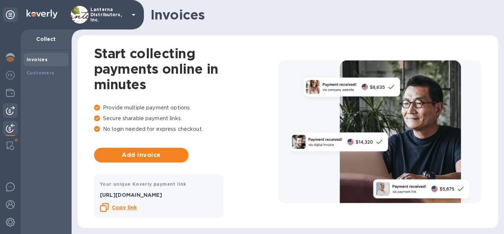
click at [11, 111] on img at bounding box center [10, 110] width 9 height 9
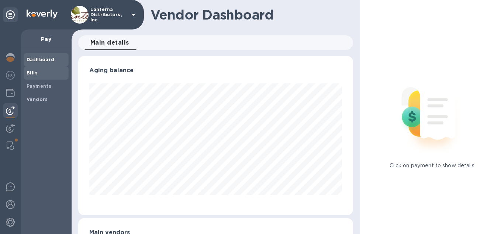
scroll to position [160, 275]
click at [32, 72] on b "Bills" at bounding box center [32, 73] width 11 height 6
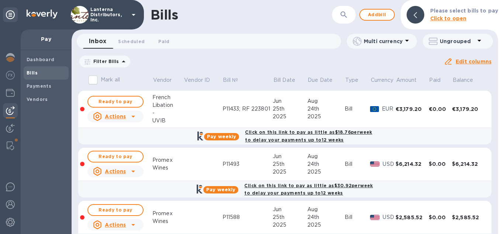
click at [110, 64] on p "Filter Bills" at bounding box center [104, 61] width 29 height 6
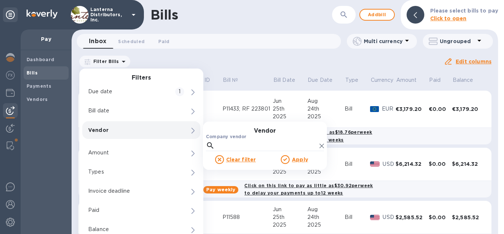
click at [114, 128] on p "Vendor" at bounding box center [128, 130] width 81 height 7
click at [233, 147] on input "Company vendor" at bounding box center [267, 145] width 99 height 11
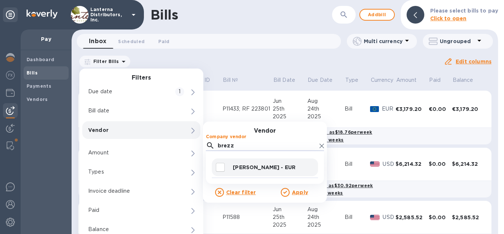
type input "brezz"
click at [215, 169] on input "decorative checkbox" at bounding box center [221, 168] width 16 height 16
checkbox input "true"
click at [298, 193] on u "Apply" at bounding box center [300, 193] width 16 height 6
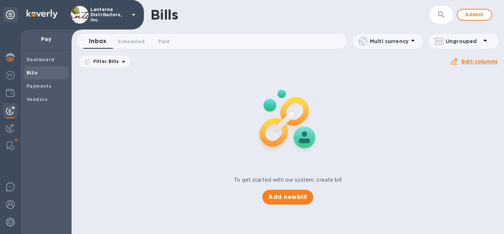
click at [0, 0] on icon at bounding box center [0, 0] width 0 height 0
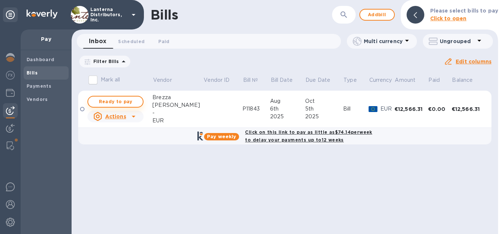
click at [121, 102] on span "Ready to pay" at bounding box center [115, 101] width 43 height 9
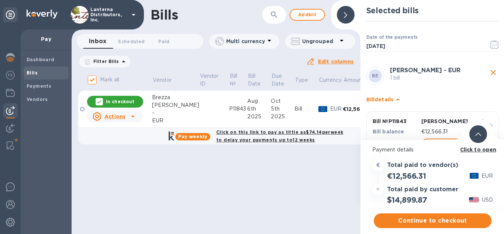
scroll to position [32, 0]
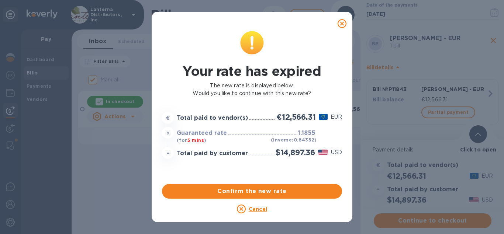
click at [253, 211] on u "Cancel" at bounding box center [258, 209] width 18 height 6
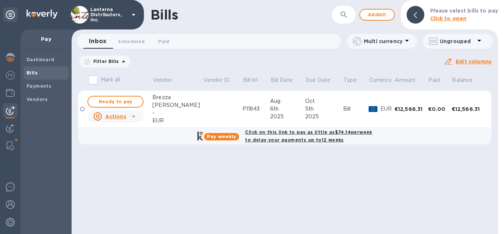
checkbox input "false"
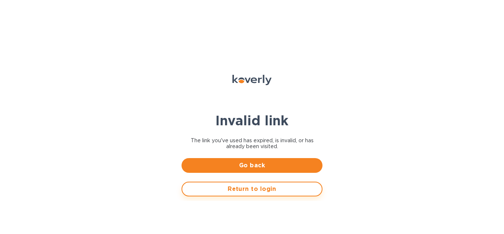
click at [236, 192] on span "Return to login" at bounding box center [252, 189] width 128 height 9
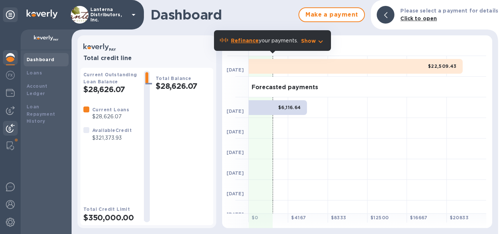
click at [8, 127] on img at bounding box center [10, 128] width 9 height 9
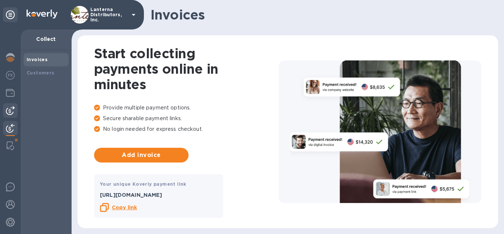
click at [7, 111] on img at bounding box center [10, 110] width 9 height 9
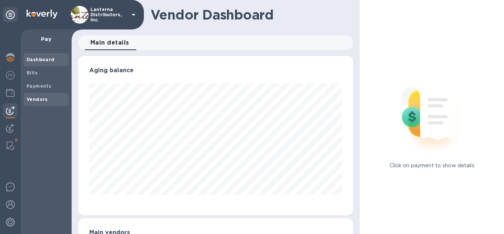
scroll to position [160, 275]
click at [40, 69] on div "Bills" at bounding box center [46, 72] width 45 height 13
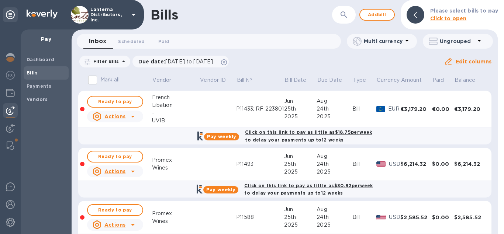
click at [102, 64] on p "Filter Bills" at bounding box center [104, 61] width 29 height 6
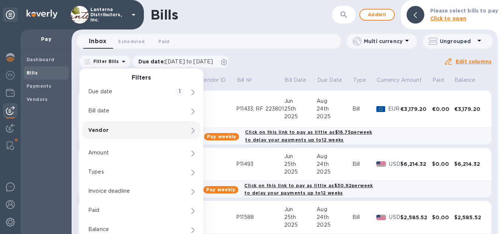
click at [112, 133] on p "Vendor" at bounding box center [128, 130] width 81 height 7
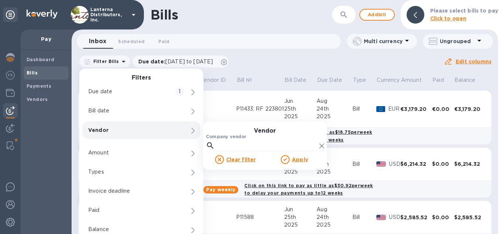
click at [118, 129] on p "Vendor" at bounding box center [128, 130] width 81 height 7
click at [221, 134] on h3 "Vendor" at bounding box center [265, 131] width 124 height 7
click at [223, 145] on input "Company vendor" at bounding box center [267, 145] width 99 height 11
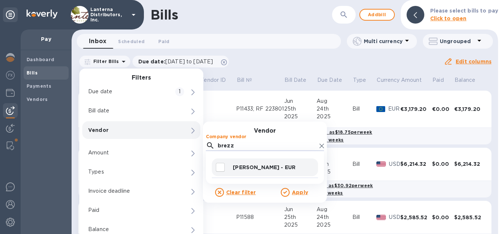
type input "brezz"
click at [260, 169] on p "Brezza Giacomo - EUR" at bounding box center [274, 167] width 82 height 7
checkbox input "true"
click at [297, 192] on u "Apply" at bounding box center [300, 193] width 16 height 6
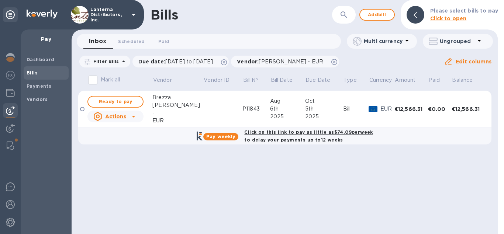
click at [214, 106] on td at bounding box center [222, 109] width 39 height 37
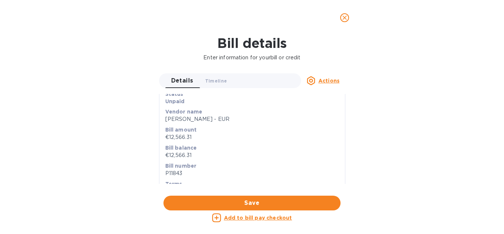
scroll to position [42, 0]
click at [346, 16] on icon "close" at bounding box center [344, 17] width 7 height 7
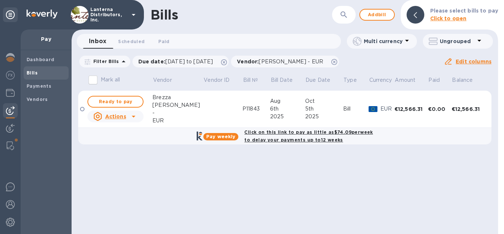
click at [136, 117] on icon at bounding box center [133, 116] width 9 height 9
click at [128, 104] on div at bounding box center [252, 117] width 504 height 234
click at [124, 100] on span "Ready to pay" at bounding box center [115, 101] width 43 height 9
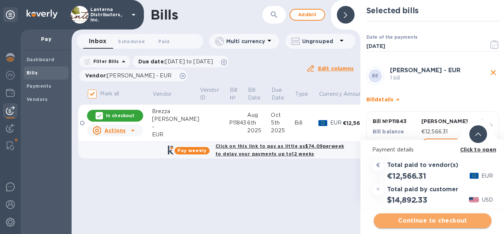
click at [429, 222] on span "Continue to checkout" at bounding box center [433, 221] width 106 height 9
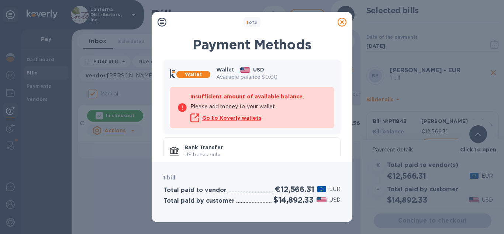
scroll to position [53, 0]
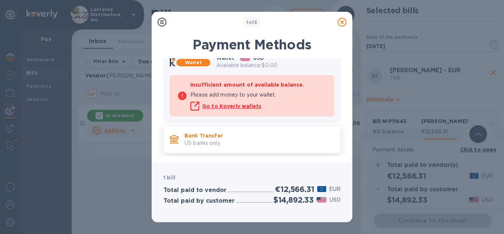
click at [228, 139] on p "Bank Transfer" at bounding box center [260, 135] width 150 height 7
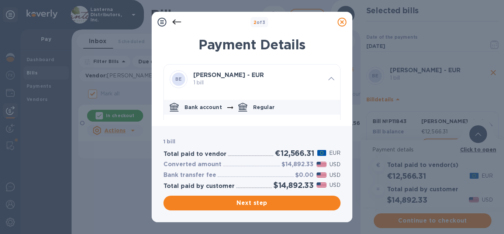
scroll to position [117, 0]
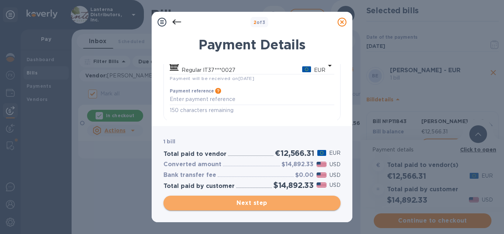
click at [273, 200] on span "Next step" at bounding box center [251, 203] width 165 height 9
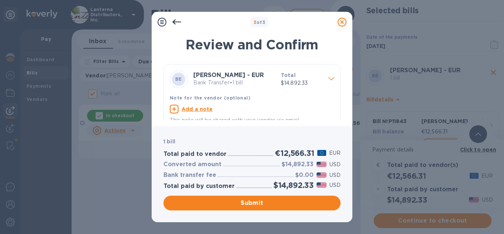
scroll to position [10, 0]
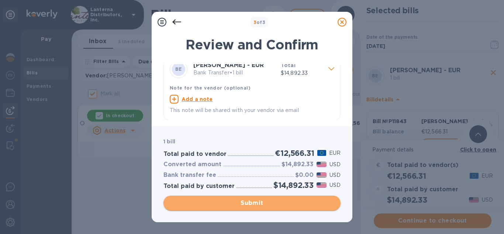
click at [260, 206] on span "Submit" at bounding box center [251, 203] width 165 height 9
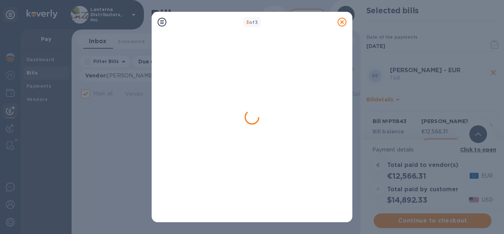
checkbox input "false"
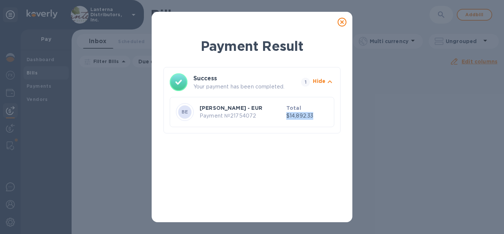
drag, startPoint x: 315, startPoint y: 115, endPoint x: 289, endPoint y: 116, distance: 26.2
click at [289, 116] on p "$14,892.33" at bounding box center [308, 116] width 42 height 8
copy p "$14,892.33"
click at [341, 21] on icon at bounding box center [342, 22] width 9 height 9
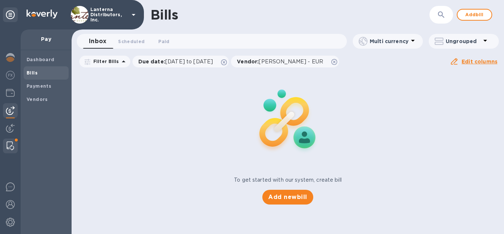
click at [17, 147] on div at bounding box center [10, 146] width 15 height 15
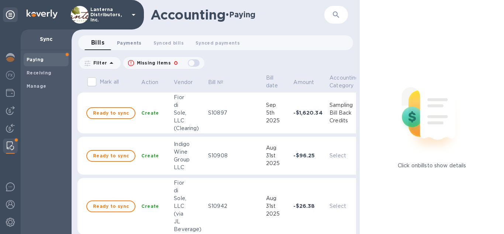
click at [128, 47] on button "Payments 0" at bounding box center [129, 42] width 37 height 15
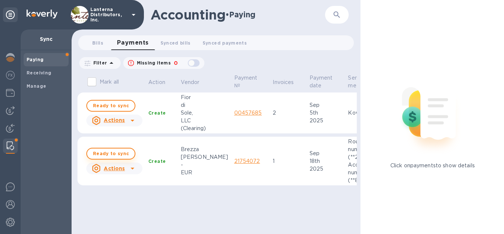
click at [111, 156] on span "Ready to sync" at bounding box center [111, 154] width 36 height 9
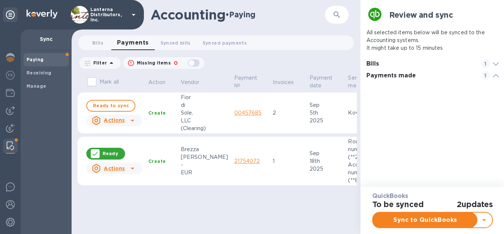
scroll to position [3, 136]
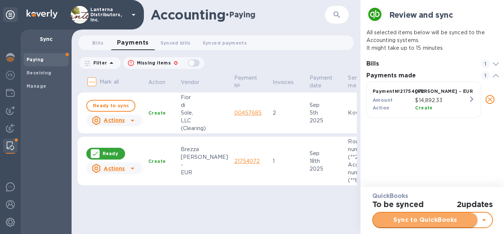
click at [403, 221] on span "Sync to QuickBooks" at bounding box center [425, 220] width 93 height 9
